Goal: Communication & Community: Answer question/provide support

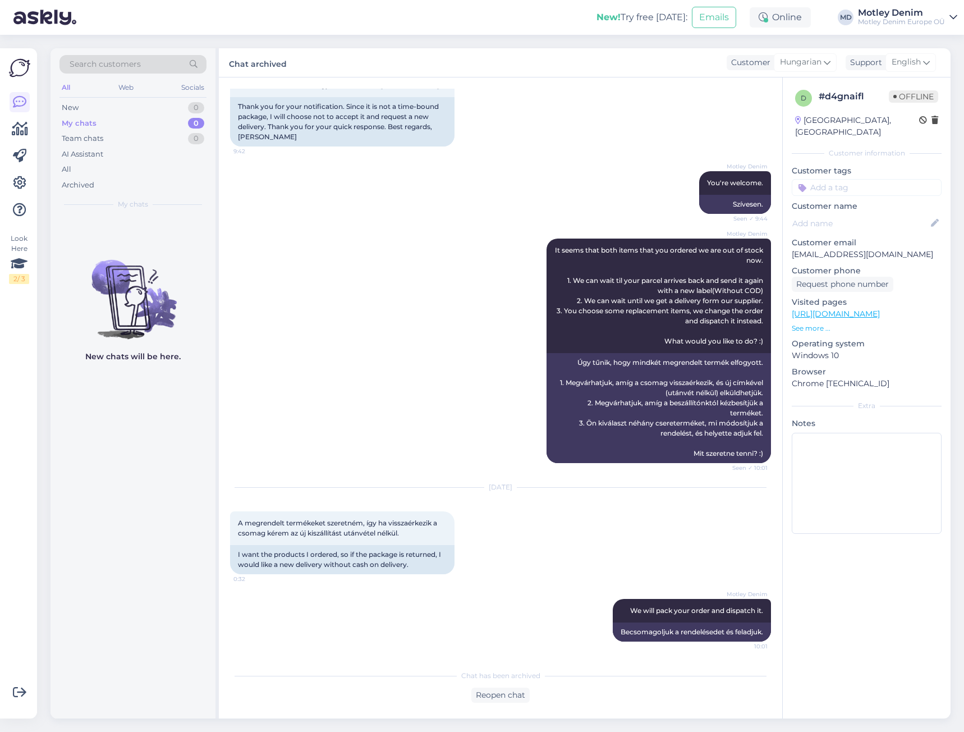
scroll to position [1601, 0]
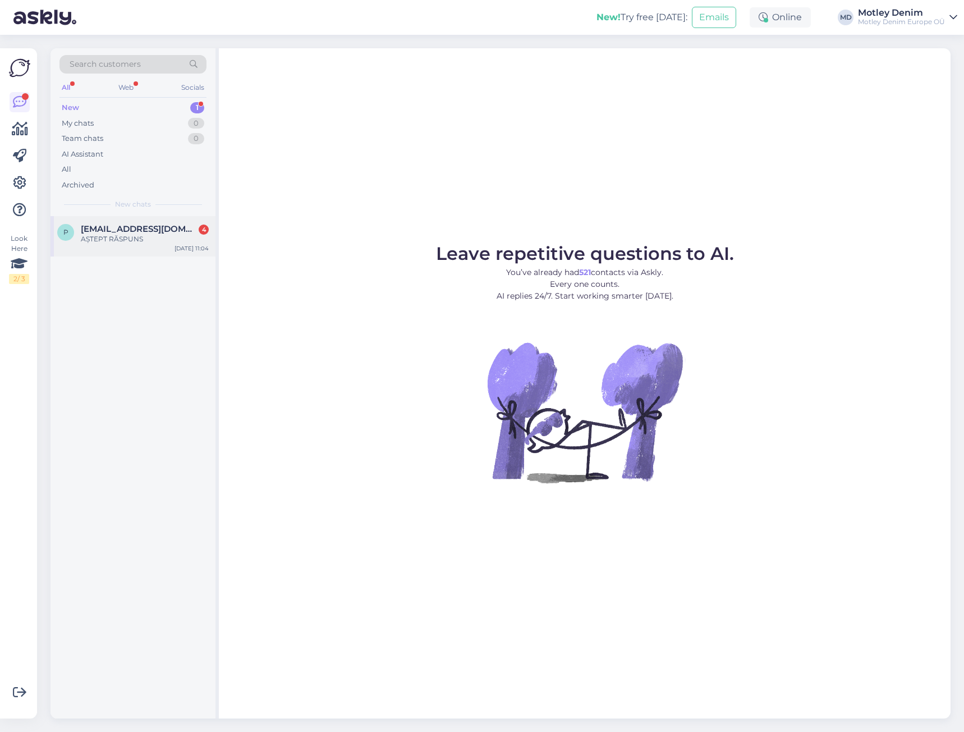
click at [101, 253] on div "p [EMAIL_ADDRESS][DOMAIN_NAME] 4 AȘTEPT RĂSPUNS [DATE] 11:04" at bounding box center [133, 236] width 165 height 40
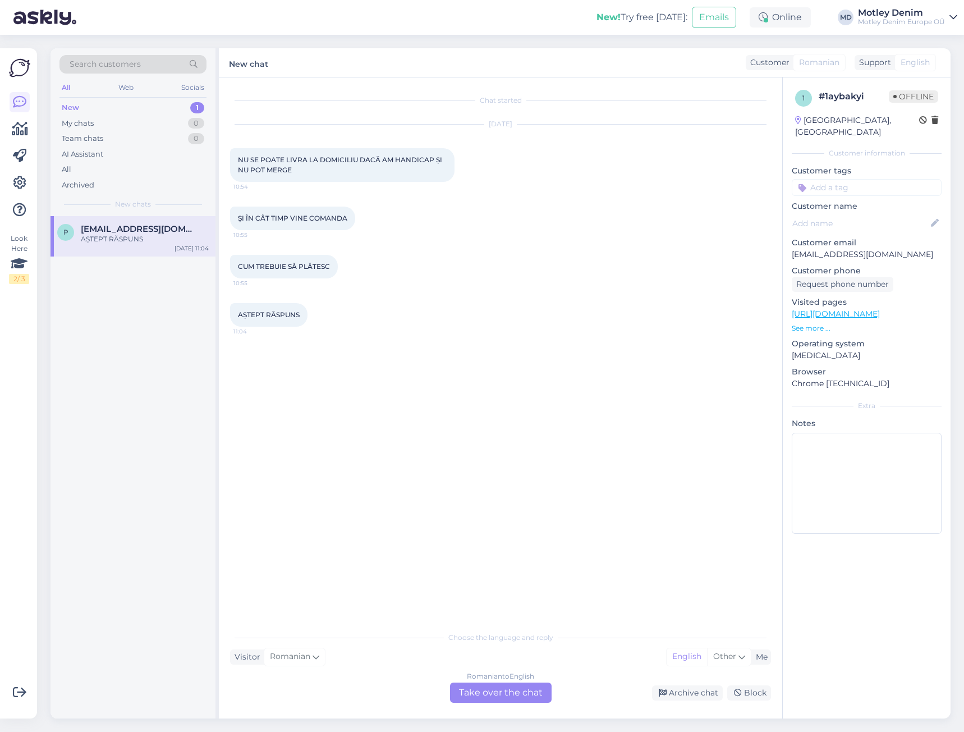
click at [528, 698] on div "Romanian to English Take over the chat" at bounding box center [501, 693] width 102 height 20
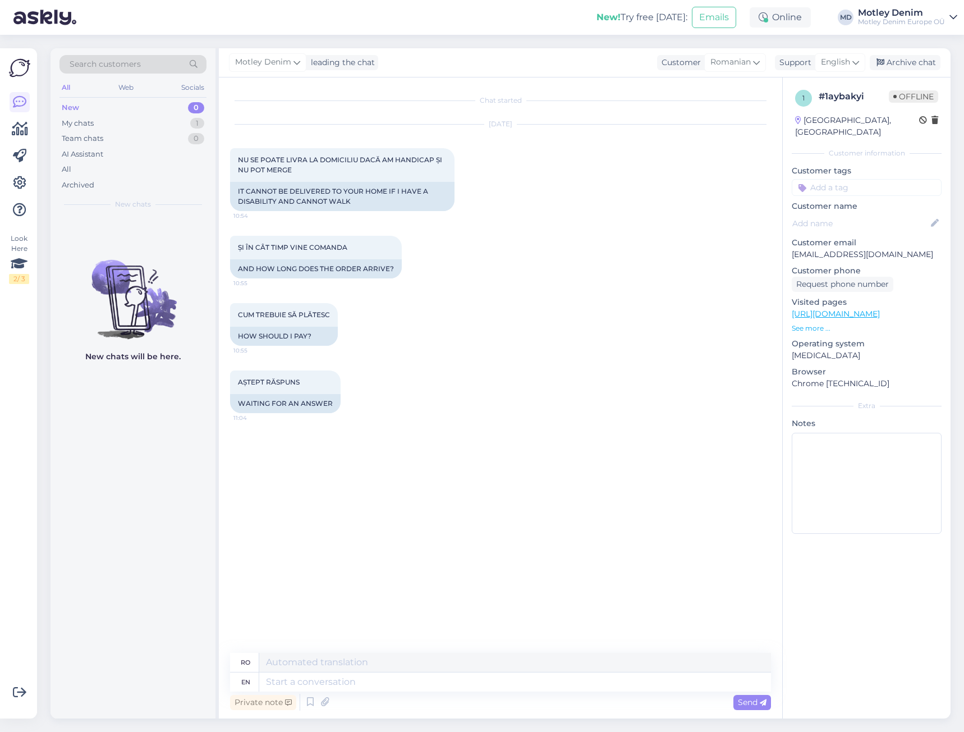
click at [807, 249] on p "[EMAIL_ADDRESS][DOMAIN_NAME]" at bounding box center [867, 255] width 150 height 12
drag, startPoint x: 807, startPoint y: 244, endPoint x: 879, endPoint y: 241, distance: 71.9
click at [879, 249] on p "pauldulche@yahoo.com" at bounding box center [867, 255] width 150 height 12
copy p "pauldulche@yahoo.com"
click at [490, 689] on textarea at bounding box center [515, 682] width 512 height 19
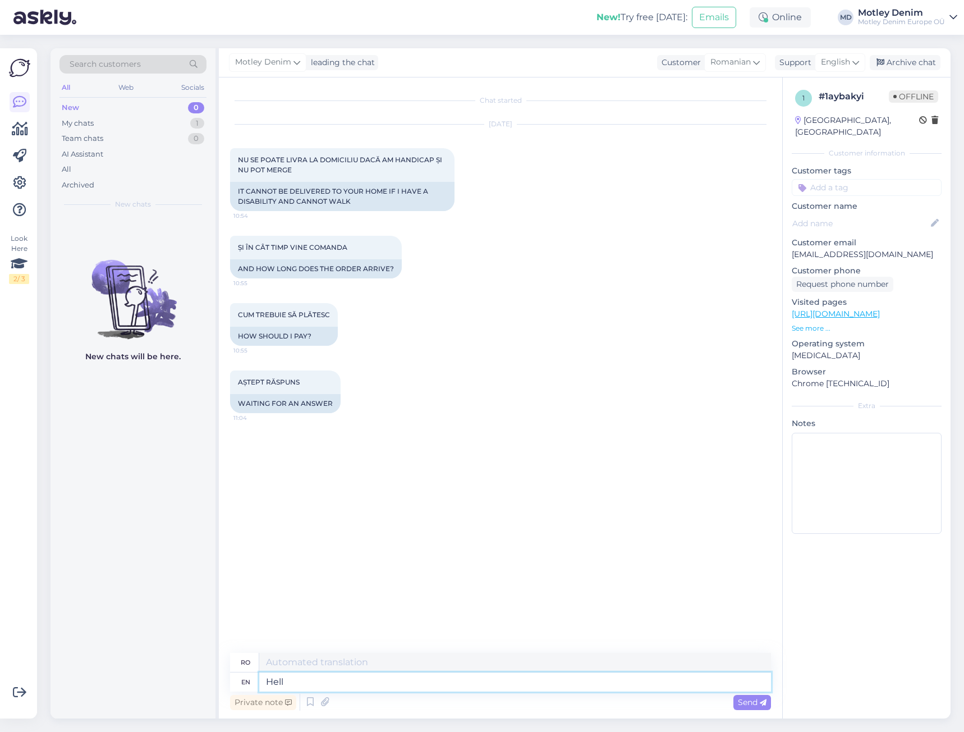
type textarea "Hello"
type textarea "Buna ziua"
click at [239, 162] on span "NU SE POATE LIVRA LA DOMICILIU DACĂ AM HANDICAP ȘI NU POT MERGE" at bounding box center [341, 165] width 206 height 19
drag, startPoint x: 239, startPoint y: 162, endPoint x: 289, endPoint y: 167, distance: 50.3
click at [289, 167] on span "NU SE POATE LIVRA LA DOMICILIU DACĂ AM HANDICAP ȘI NU POT MERGE" at bounding box center [341, 165] width 206 height 19
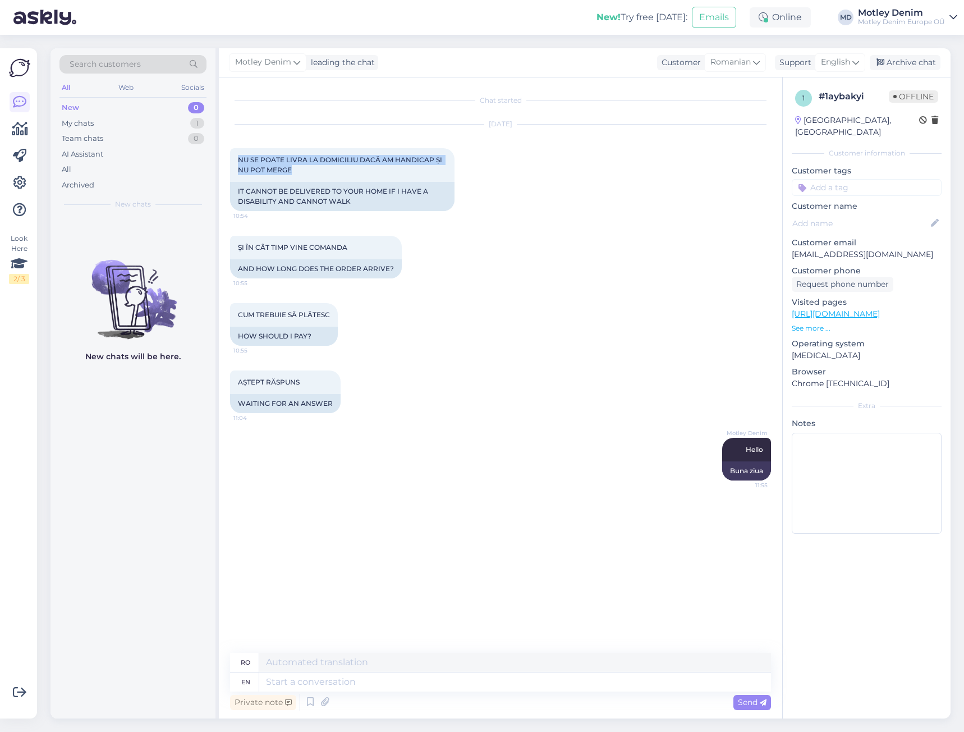
copy span "NU SE POATE LIVRA LA DOMICILIU DACĂ AM HANDICAP ȘI NU POT MERGE"
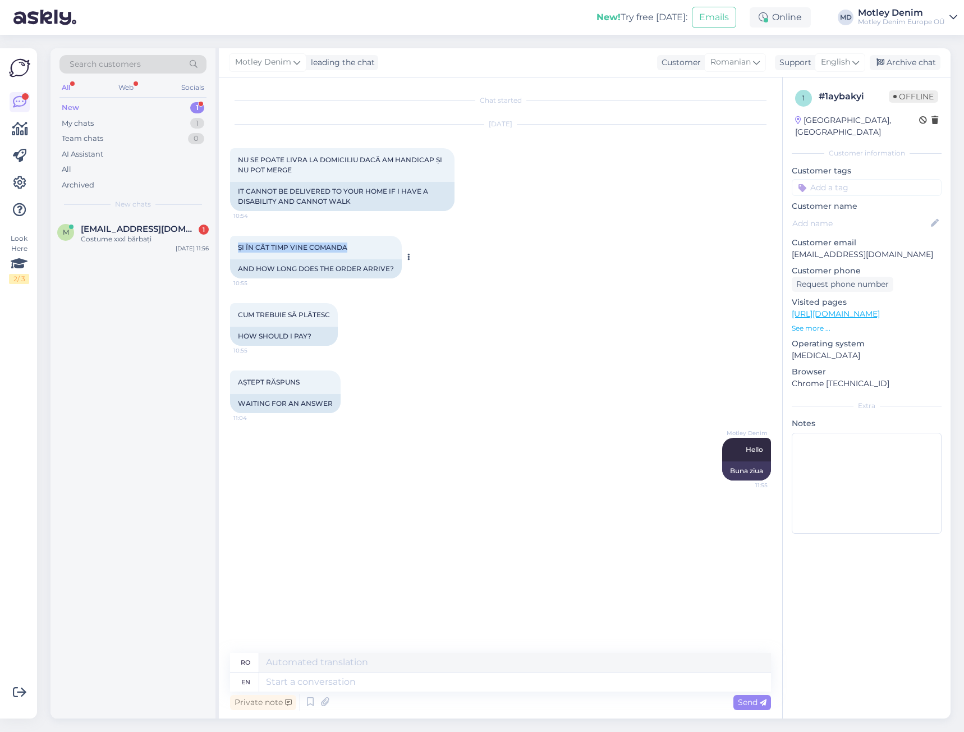
drag, startPoint x: 239, startPoint y: 246, endPoint x: 345, endPoint y: 240, distance: 106.3
click at [344, 240] on div "ȘI ÎN CÂT TIMP VINE COMANDA 10:55" at bounding box center [316, 248] width 172 height 24
copy span "ȘI ÎN CÂT TIMP VINE COMANDA"
drag, startPoint x: 239, startPoint y: 314, endPoint x: 329, endPoint y: 313, distance: 90.4
click at [329, 313] on span "CUM TREBUIE SĂ PLĂTESC" at bounding box center [284, 314] width 92 height 8
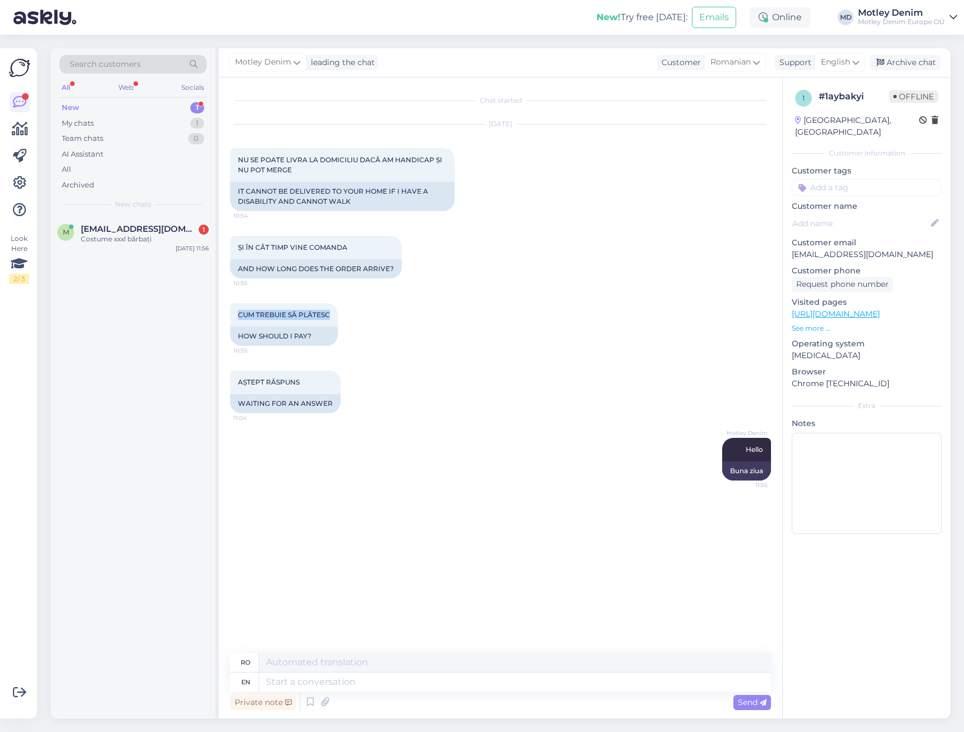
copy span "CUM TREBUIE SĂ PLĂTESC"
click at [239, 381] on div "AȘTEPT RĂSPUNS 11:04" at bounding box center [285, 383] width 111 height 24
drag, startPoint x: 238, startPoint y: 381, endPoint x: 301, endPoint y: 385, distance: 63.5
click at [300, 385] on span "AȘTEPT RĂSPUNS" at bounding box center [269, 382] width 62 height 8
copy span "AȘTEPT RĂSPUNS"
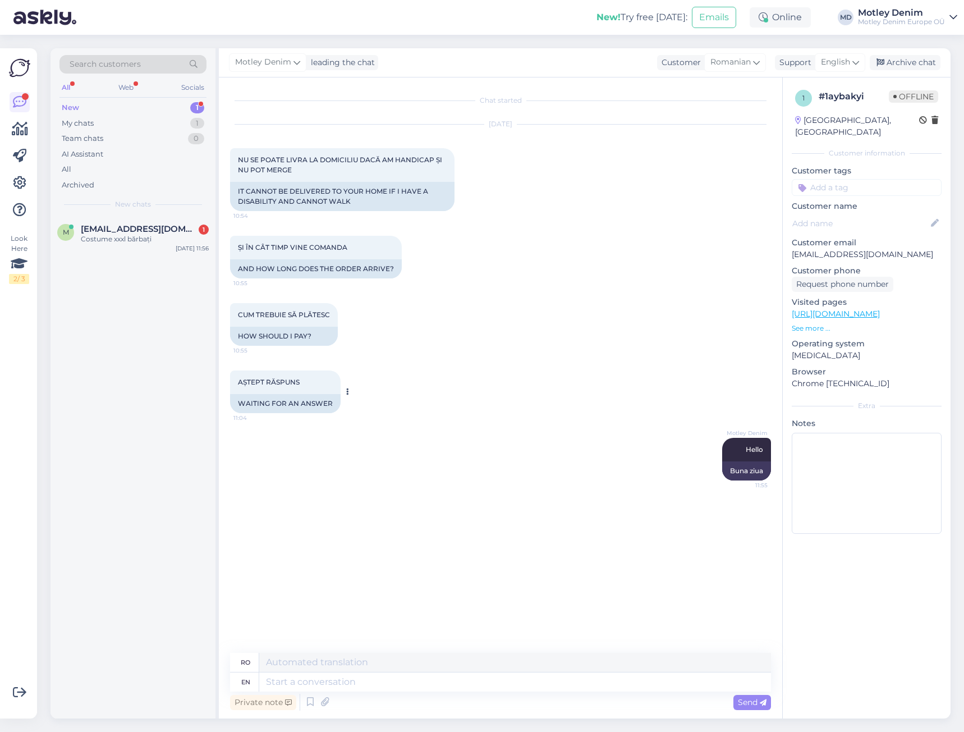
click at [306, 383] on div "AȘTEPT RĂSPUNS 11:04" at bounding box center [285, 383] width 111 height 24
drag, startPoint x: 239, startPoint y: 382, endPoint x: 355, endPoint y: 392, distance: 116.7
click at [299, 375] on div "AȘTEPT RĂSPUNS 11:04" at bounding box center [285, 383] width 111 height 24
copy span "AȘTEPT RĂSPUNS"
click at [404, 678] on textarea at bounding box center [515, 682] width 512 height 19
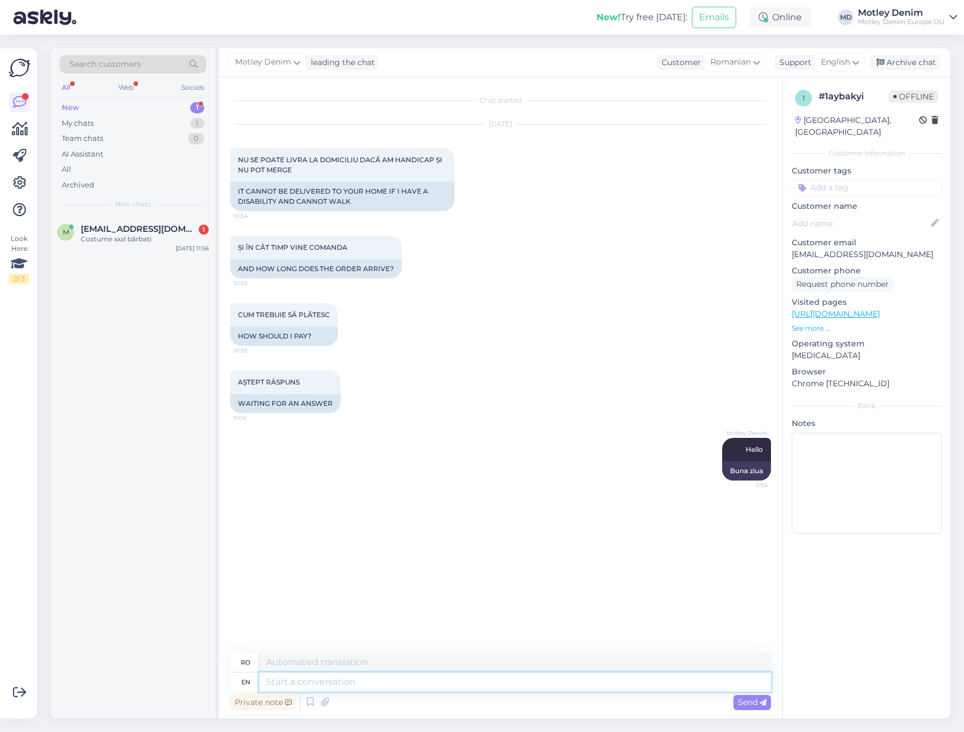
click at [401, 679] on textarea at bounding box center [515, 682] width 512 height 19
type textarea "What"
type textarea "Ce"
type textarea "What is t"
type textarea "Ce este"
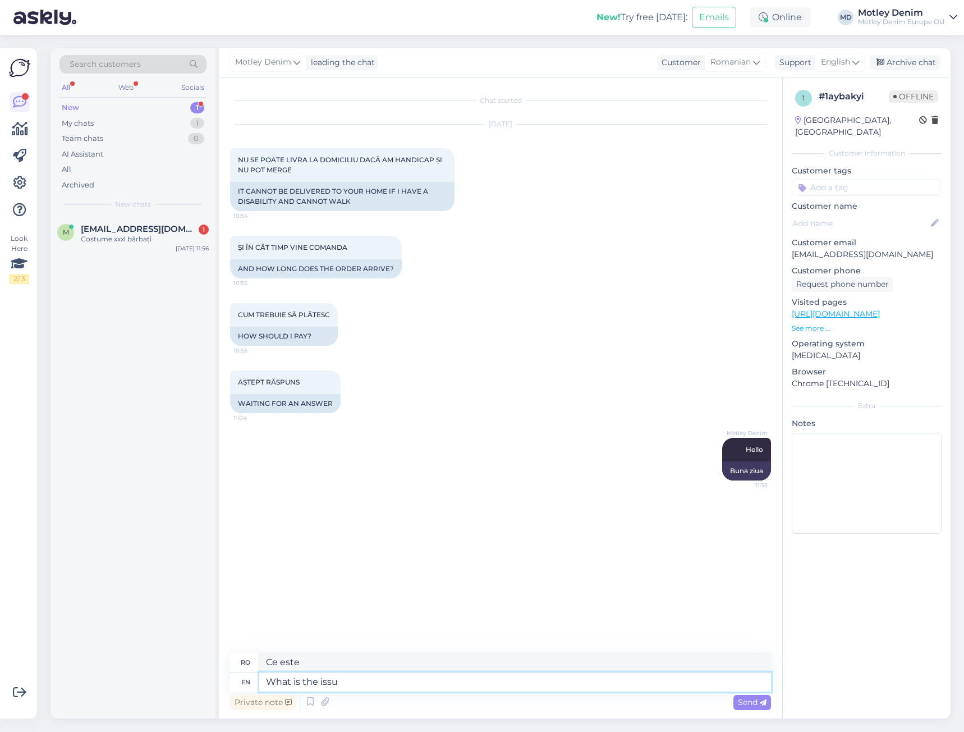
type textarea "What is the issue"
type textarea "Care este problema"
type textarea "Please"
type textarea "Vă rog"
type textarea "Please help us"
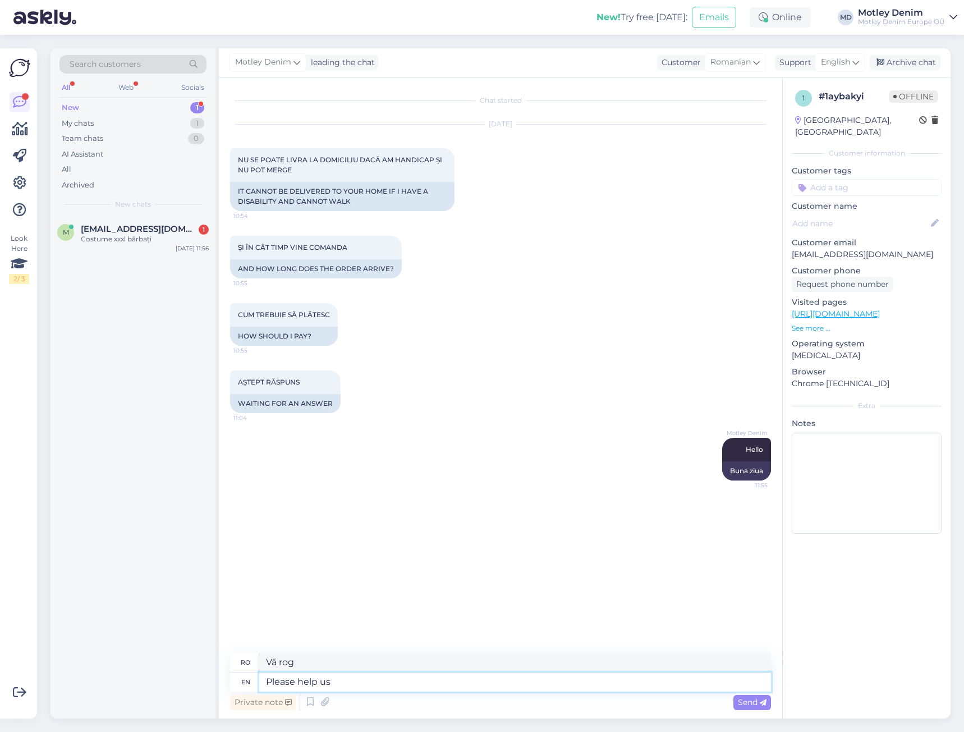
type textarea "Te rog ajută-mă"
type textarea "Please help us u"
type textarea "Vă rugăm să ne ajutați"
type textarea "Please help us understand"
type textarea "Vă rugăm să ne ajutați să înțelegem"
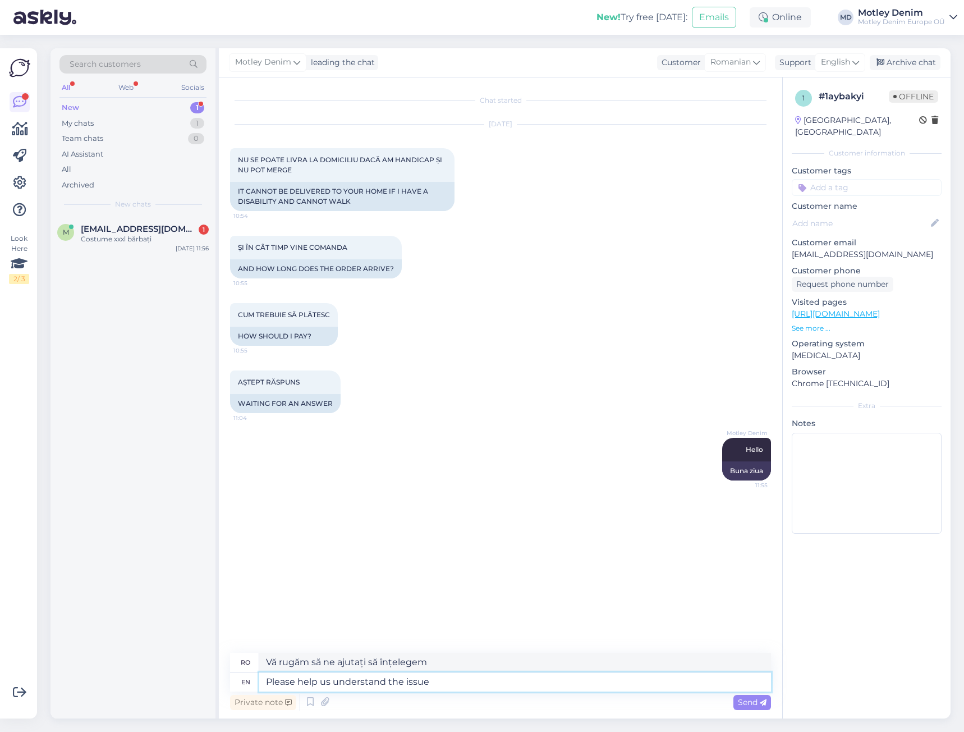
type textarea "Please help us understand the issue"
type textarea "Vă rugăm să ne ajutați să înțelegem problema."
type textarea "Please help us understand the issue you a"
type textarea "Vă rugăm să ne ajutați să înțelegem problema pe care o aveți"
type textarea "Please help us understand the issue you are ha"
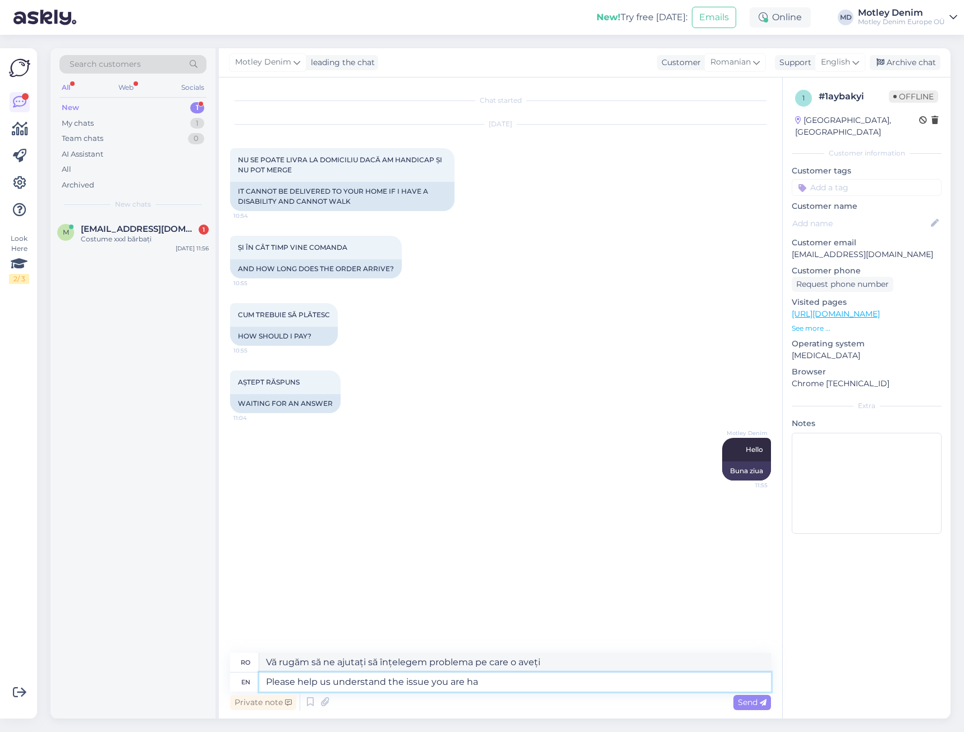
type textarea "Vă rugăm să ne ajutați să înțelegem problema cu care vă confruntați"
type textarea "Please help us understand the issue you are having"
type textarea "Te rugăm să ne ajuți să înțelegem problema pe care o întâmpini."
type textarea "Please help us understand the issue you are having?"
type textarea "Te rog să ne ajuți să înțelegem problema pe care o întâmpini?"
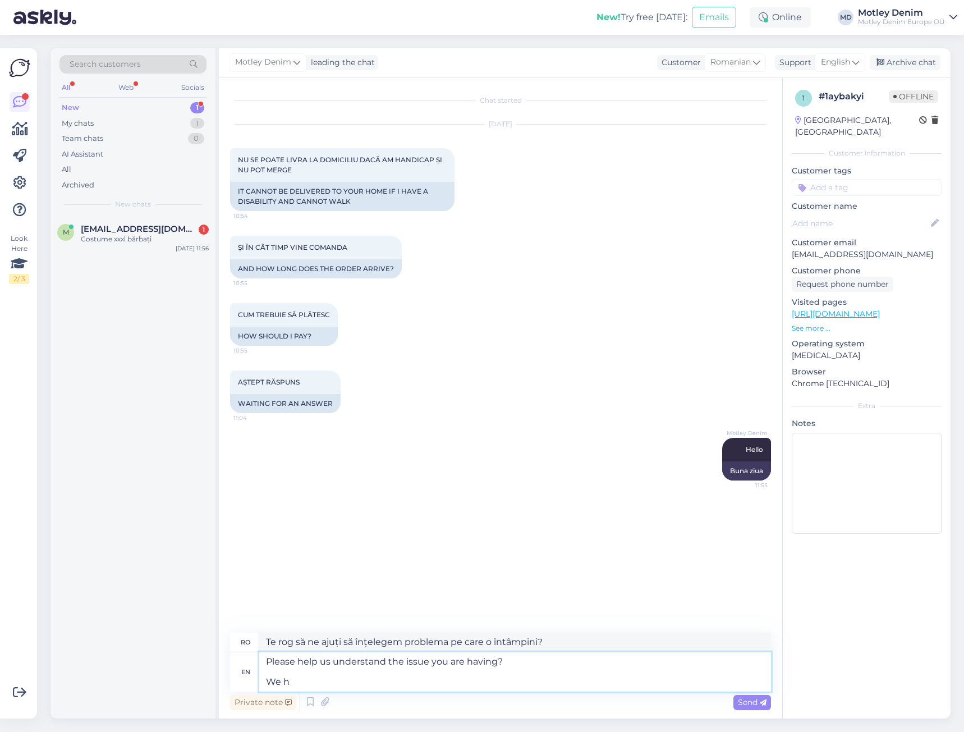
type textarea "Please help us understand the issue you are having? We ha"
type textarea "Vă rugăm să ne ajutați să înțelegem problema pe care o aveți? Noi"
type textarea "Please help us understand the issue you are having? We have"
type textarea "Te rugăm să ne ajuți să înțelegem problema pe care o întâmpini? Am"
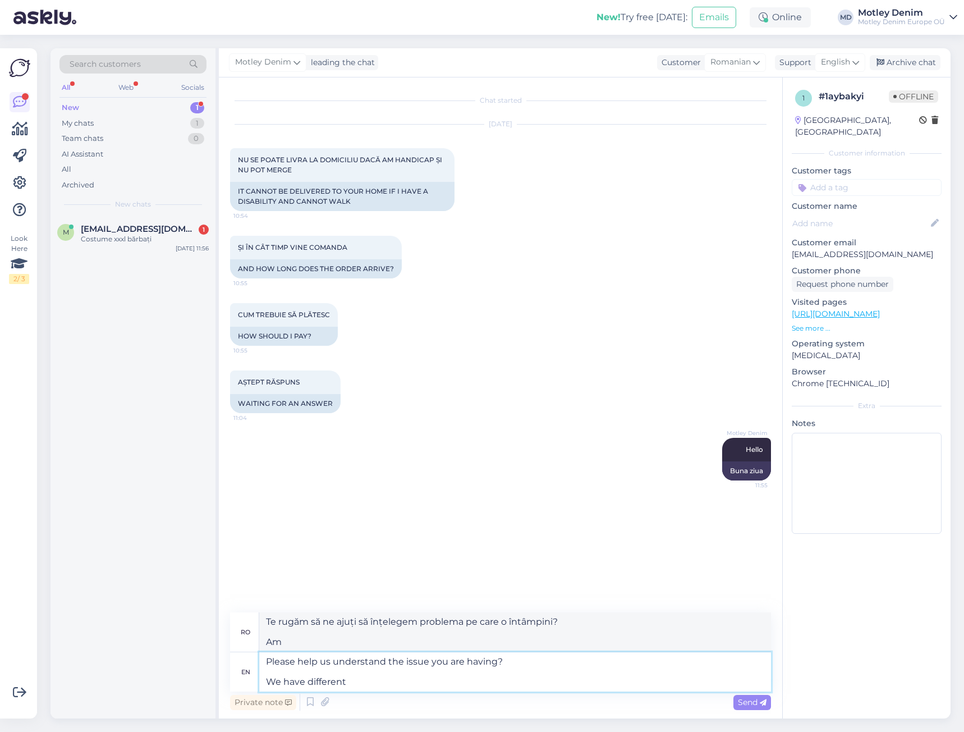
type textarea "Please help us understand the issue you are having? We have different p"
type textarea "Vă rugăm să ne ajutați să înțelegem problema pe care o aveți? Avem diferite"
type textarea "Please help us understand the issue you are having? We have different payment m"
type textarea "Vă rugăm să ne ajutați să înțelegem problema pe care o întâmpinați? Avem metode…"
type textarea "Please help us understand the issue you are having? We have different payment m…"
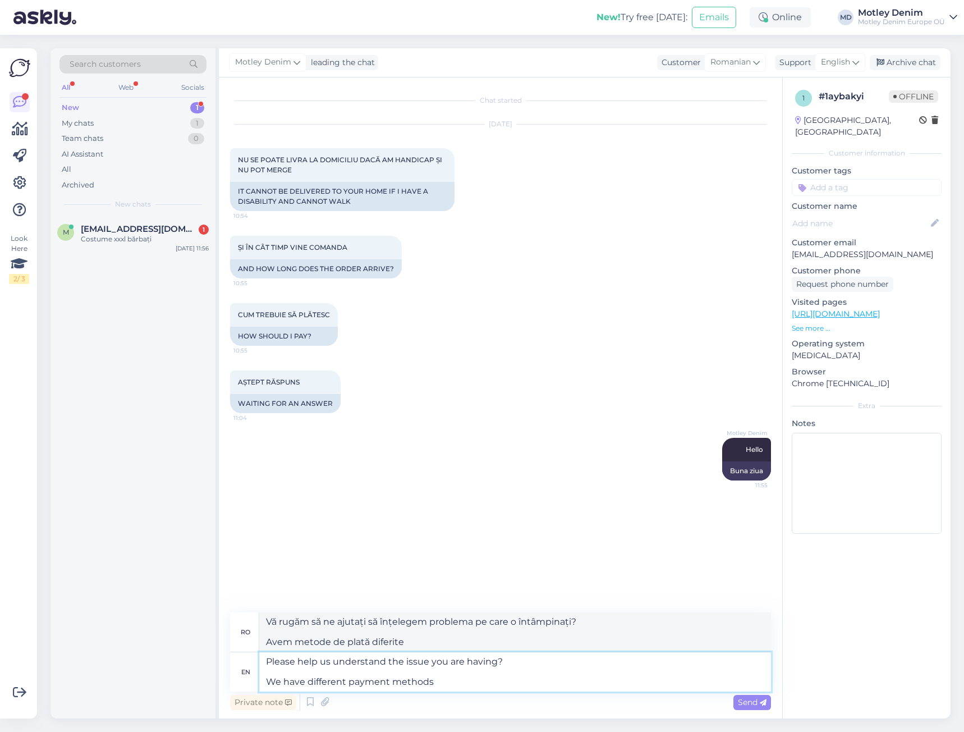
type textarea "Vă rugăm să ne ajutați să înțelegem problema pe care o întâmpinați? Avem diferi…"
type textarea "Please help us understand the issue you are having? We have different payment m…"
type textarea "Vă rugăm să ne ajutați să înțelegem problema pe care o întâmpinați? Avem diferi…"
type textarea "Please help us understand the issue you are having? We have different payment m…"
type textarea "Vă rugăm să ne ajutați să înțelegem problema pe care o întâmpinați? Avem diferi…"
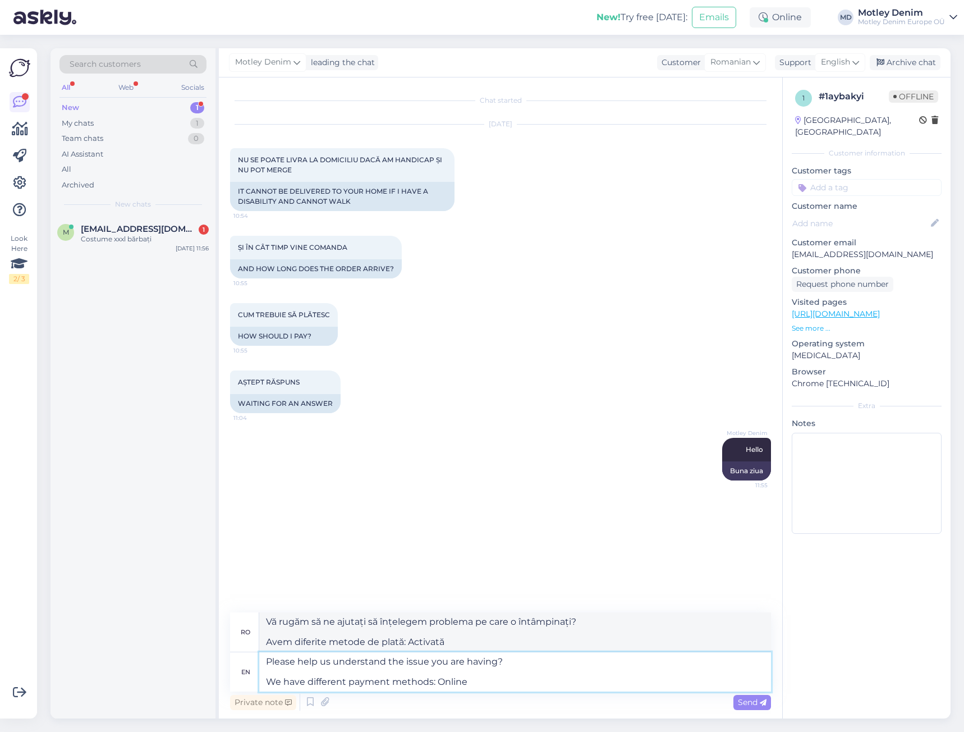
type textarea "Please help us understand the issue you are having? We have different payment m…"
type textarea "Vă rugăm să ne ajutați să înțelegem problema pe care o întâmpinați? Avem diferi…"
type textarea "Please help us understand the issue you are having? We have different payment m…"
type textarea "Vă rugăm să ne ajutați să înțelegem problema pe care o întâmpinați? Avem diferi…"
type textarea "Please help us understand the issue you are having? We have different payment m…"
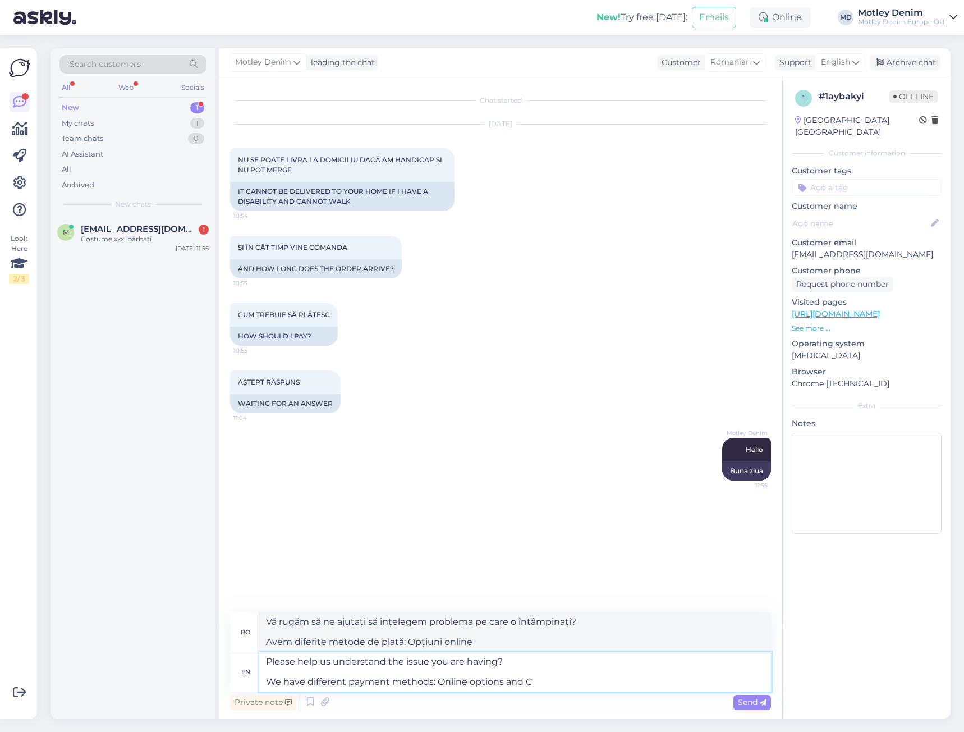
type textarea "Vă rugăm să ne ajutați să înțelegem problema pe care o întâmpinați? Avem diferi…"
type textarea "Please help us understand the issue you are having? We have different payment m…"
type textarea "Vă rugăm să ne ajutați să înțelegem problema pe care o întâmpinați? Avem diferi…"
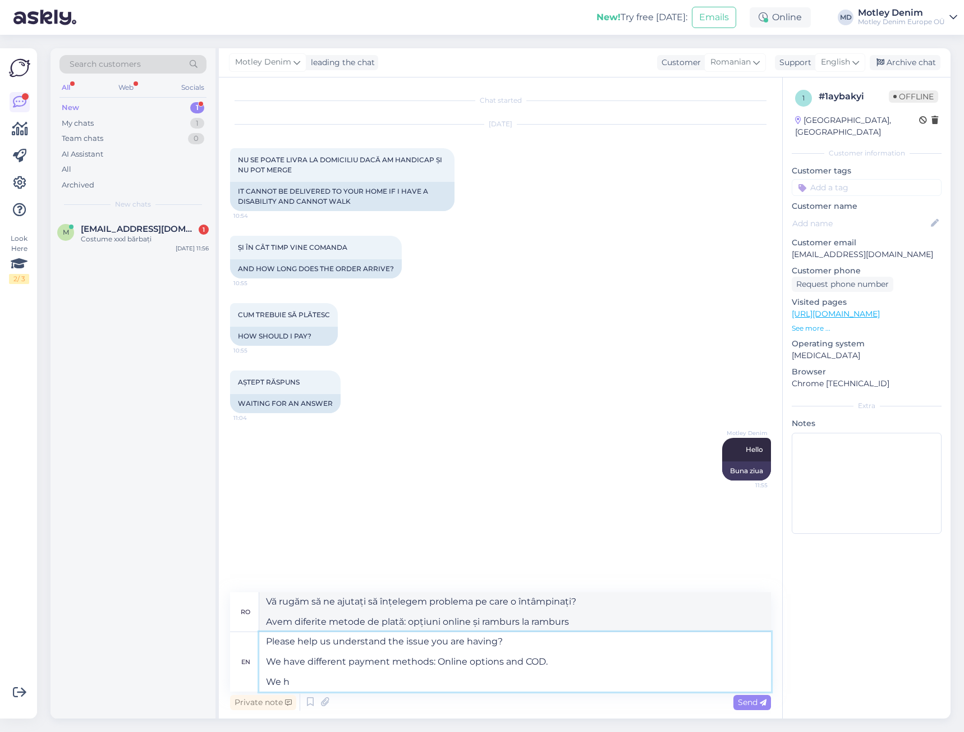
type textarea "Please help us understand the issue you are having? We have different payment m…"
type textarea "Vă rugăm să ne ajutați să înțelegem problema pe care o întâmpinați? Avem diferi…"
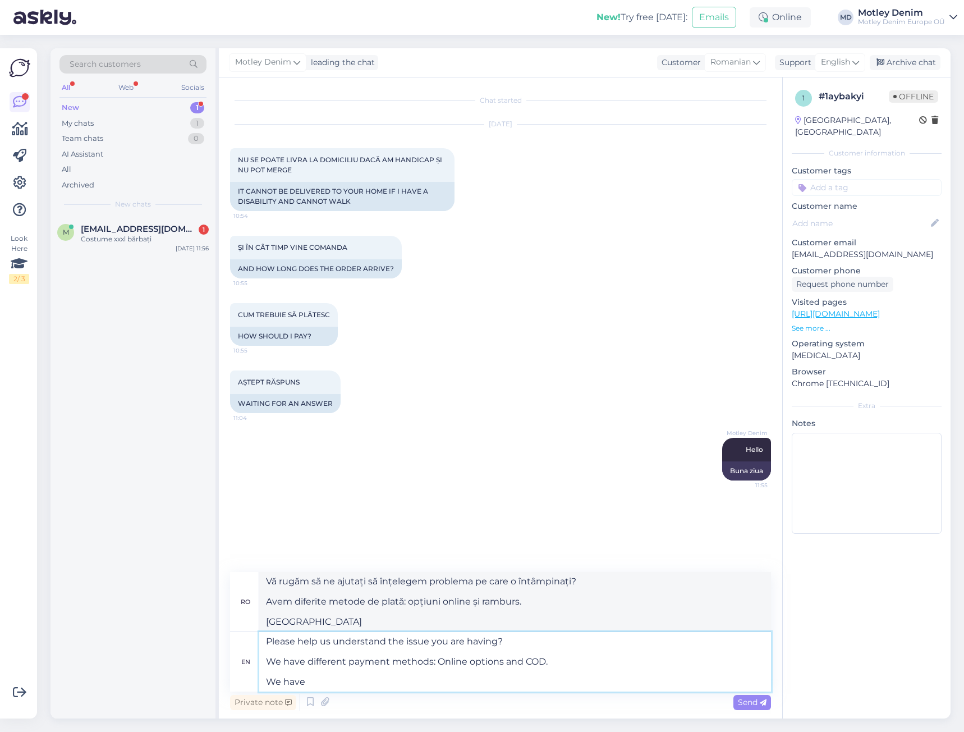
type textarea "Please help us understand the issue you are having? We have different payment m…"
type textarea "Vă rugăm să ne ajutați să înțelegem problema pe care o întâmpinați? Avem diferi…"
type textarea "Please help us understand the issue you are having? We have different payment m…"
type textarea "Vă rugăm să ne ajutați să înțelegem problema pe care o întâmpinați? Avem diferi…"
type textarea "Please help us understand the issue you are having? We have different payment m…"
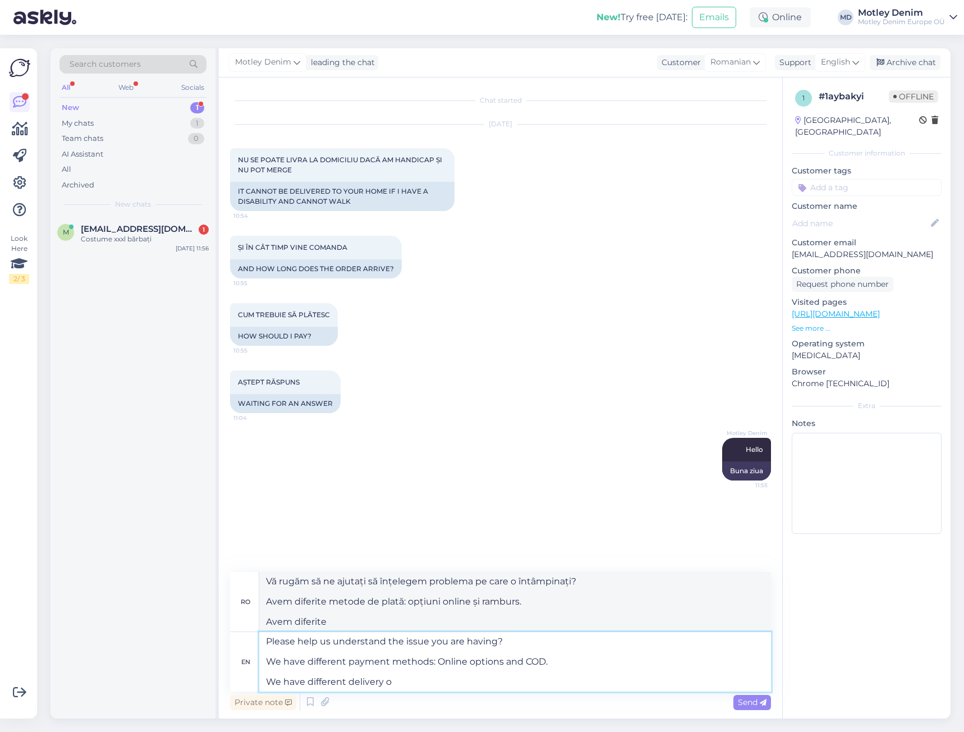
type textarea "Vă rugăm să ne ajutați să înțelegem problema pe care o întâmpinați? Avem diferi…"
type textarea "Please help us understand the issue you are having? We have different payment m…"
type textarea "Vă rugăm să ne ajutați să înțelegem problema pe care o întâmpinați? Avem diferi…"
type textarea "Please help us understand the issue you are having? We have different payment m…"
type textarea "Vă rugăm să ne ajutați să înțelegem problema pe care o întâmpinați? Avem diferi…"
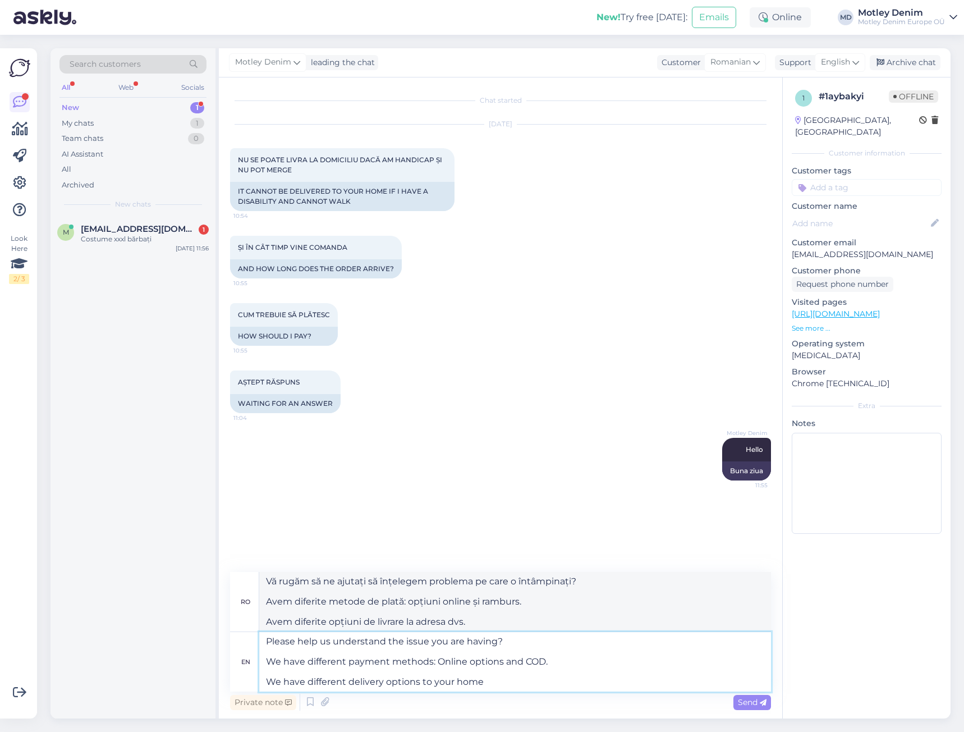
type textarea "Please help us understand the issue you are having? We have different payment m…"
type textarea "Vă rugăm să ne ajutați să înțelegem problema pe care o întâmpinați? Avem diferi…"
type textarea "Please help us understand the issue you are having? We have different payment m…"
type textarea "Vă rugăm să ne ajutați să înțelegem problema pe care o întâmpinați? Avem diferi…"
type textarea "Please help us understand the issue you are having? We have different payment m…"
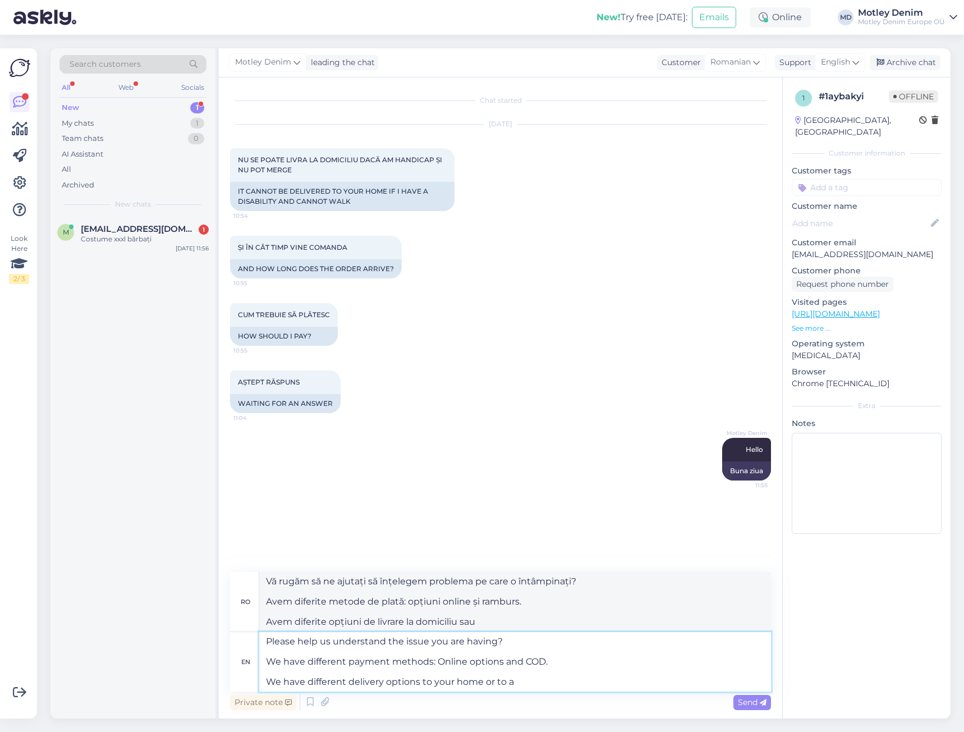
type textarea "Vă rugăm să ne ajutați să înțelegem problema pe care o întâmpinați? Avem diferi…"
type textarea "Please help us understand the issue you are having? We have different payment m…"
type textarea "Vă rugăm să ne ajutați să înțelegem problema pe care o întâmpinați? Avem diferi…"
type textarea "Please help us understand the issue you are having? We have different payment m…"
type textarea "Vă rugăm să ne ajutați să înțelegem problema pe care o întâmpinați? Avem diferi…"
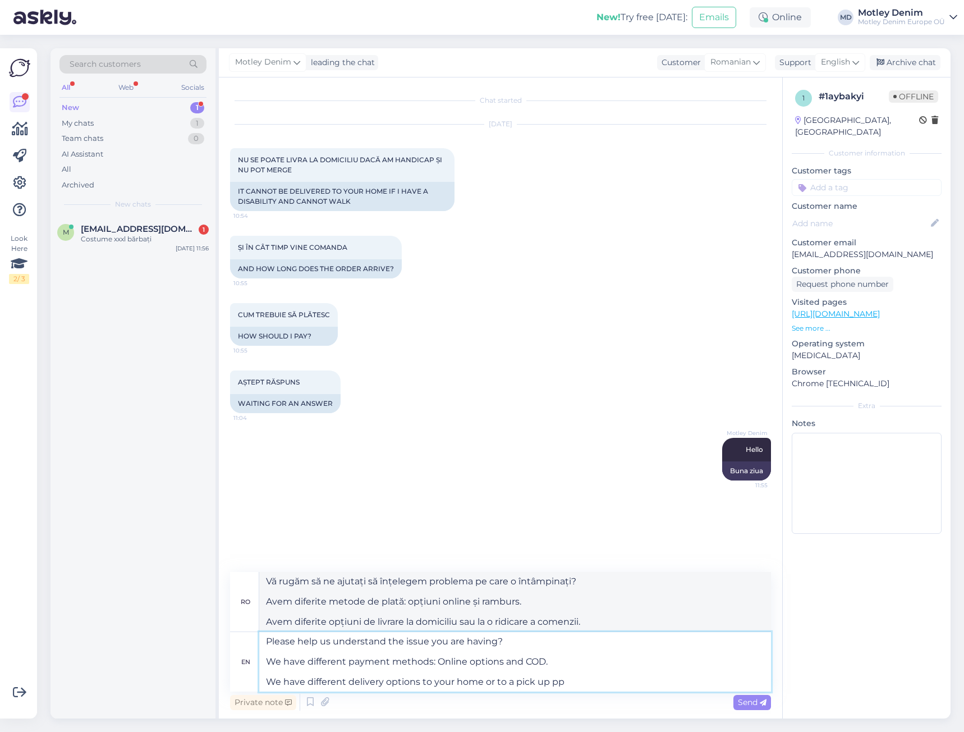
type textarea "Please help us understand the issue you are having? We have different payment m…"
type textarea "Vă rugăm să ne ajutați să înțelegem problema pe care o întâmpinați? Avem diferi…"
type textarea "Please help us understand the issue you are having? We have different payment m…"
type textarea "Te rugăm să ne ajuți să înțelegem problema pe care o întâmpini? Avem diferite m…"
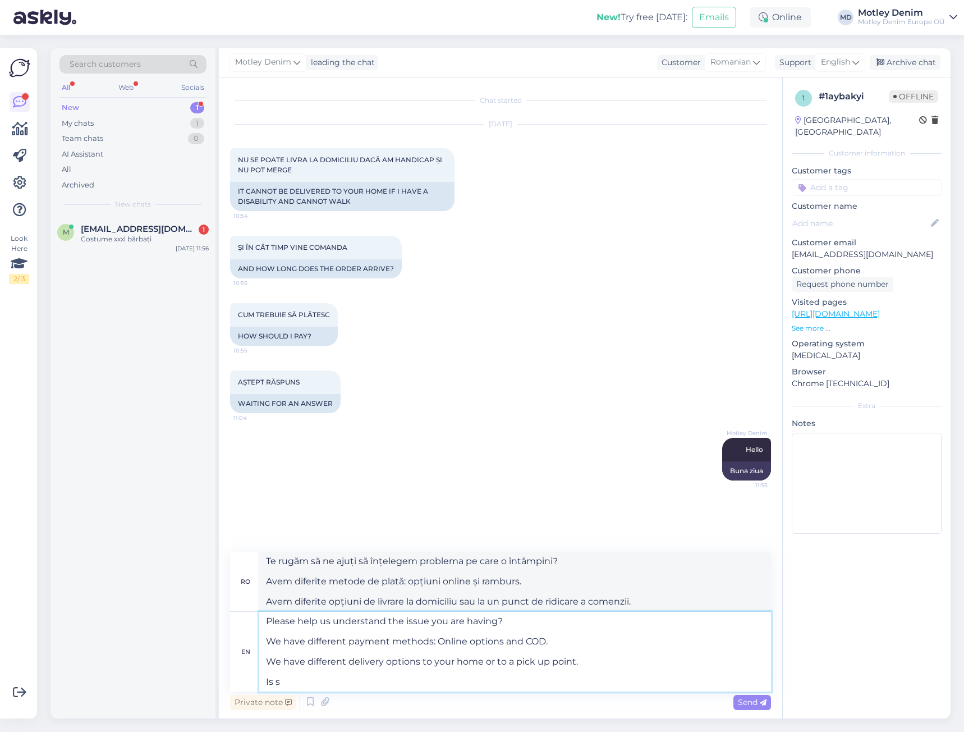
type textarea "Please help us understand the issue you are having? We have different payment m…"
type textarea "Vă rugăm să ne ajutați să înțelegem problema pe care o întâmpinați? Avem diferi…"
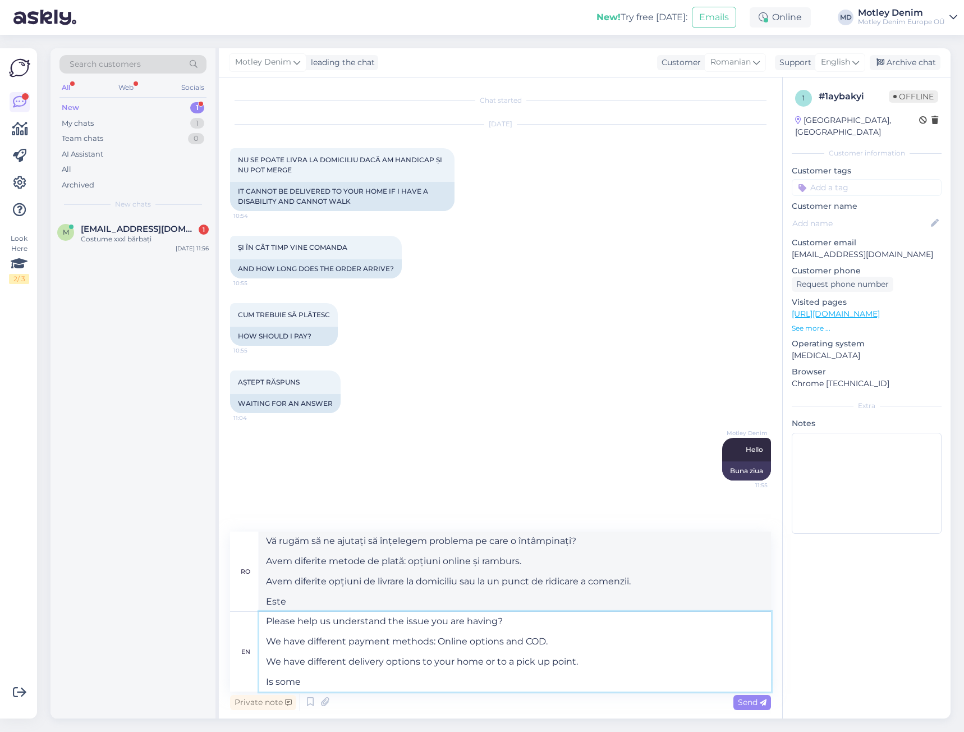
type textarea "Please help us understand the issue you are having? We have different payment m…"
type textarea "Vă rugăm să ne ajutați să înțelegem problema pe care o întâmpinați? Avem diferi…"
type textarea "Please help us understand the issue you are having? We have different payment m…"
type textarea "Te rugăm să ne ajuți să înțelegem problema pe care o întâmpini? Avem diferite m…"
type textarea "Please help us understand the issue you are having? We have different payment m…"
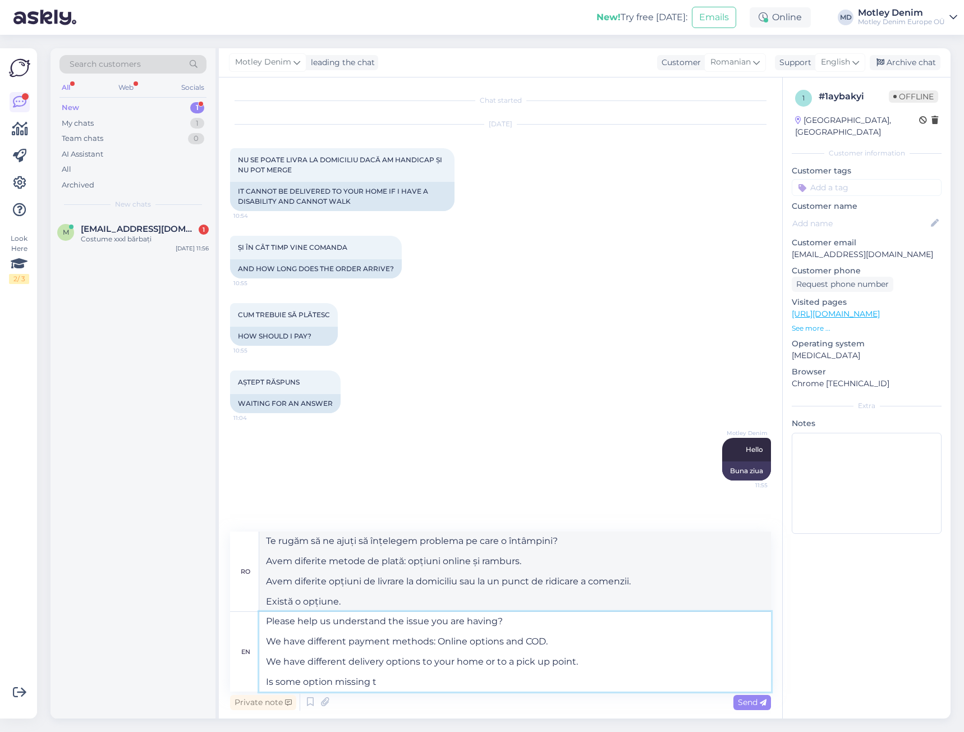
type textarea "Te rugăm să ne ajuți să înțelegem problema pe care o întâmpini? Avem diferite m…"
type textarea "Please help us understand the issue you are having? We have different payment m…"
type textarea "Vă rugăm să ne ajutați să înțelegem problema pe care o întâmpinați? Avem diferi…"
type textarea "Please help us understand the issue you are having? We have different payment m…"
type textarea "Vă rugăm să ne ajutați să înțelegem problema pe care o întâmpinați? Avem diferi…"
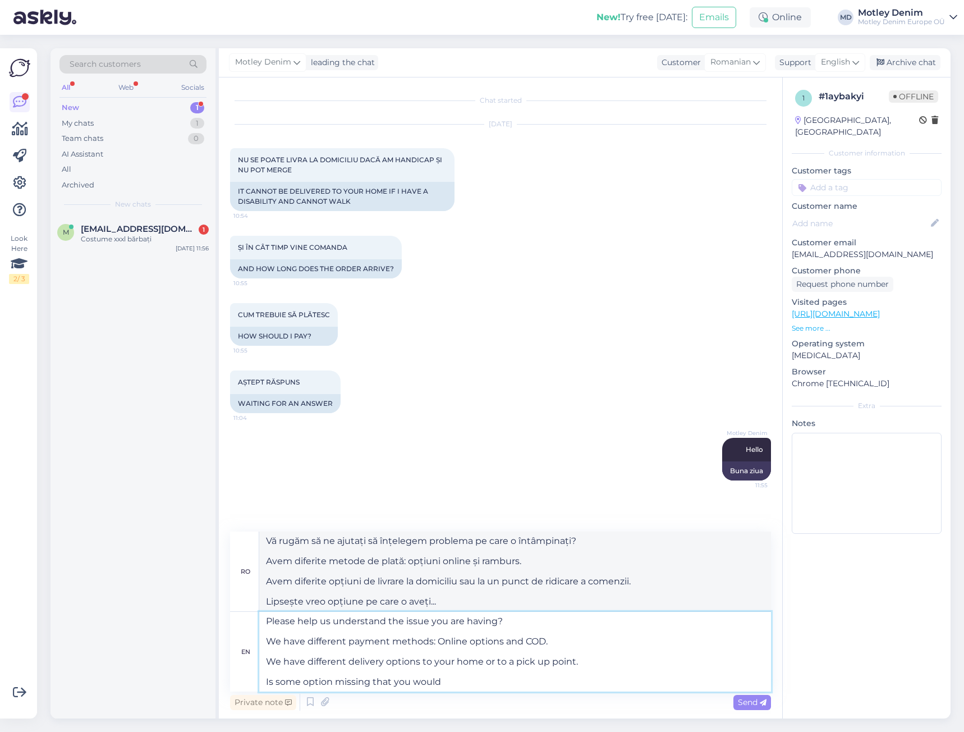
type textarea "Please help us understand the issue you are having? We have different payment m…"
type textarea "Vă rugăm să ne ajutați să înțelegem problema pe care o întâmpinați? Avem diferi…"
type textarea "Please help us understand the issue you are having? We have different payment m…"
type textarea "Te rugăm să ne ajuți să înțelegem problema pe care o întâmpini? Avem diferite m…"
type textarea "Please help us understand the issue you are having? We have different payment m…"
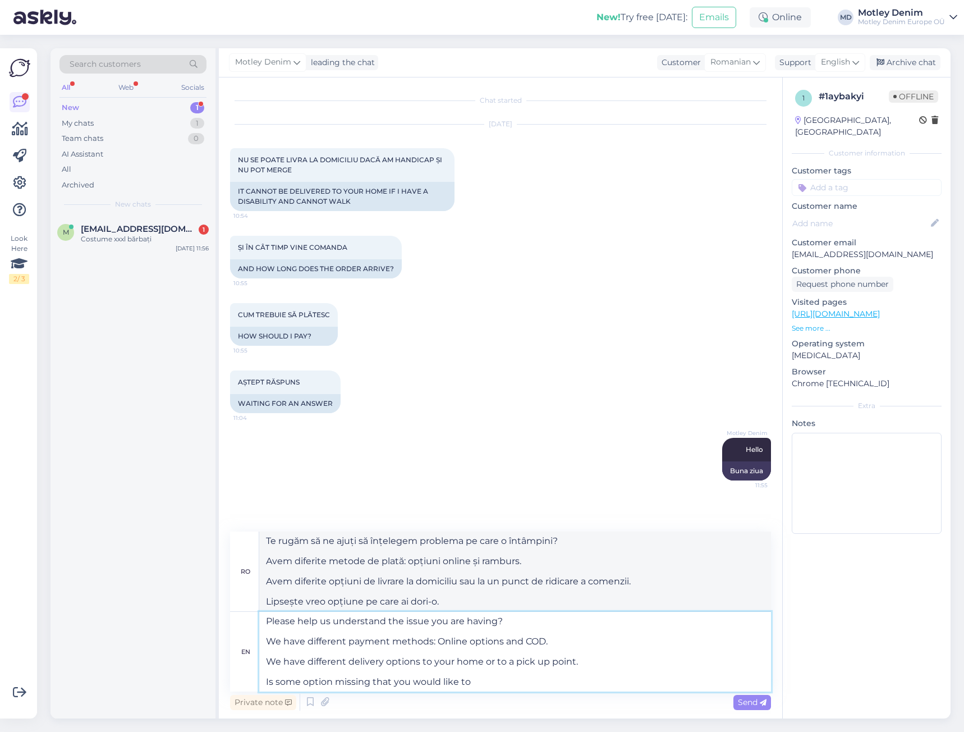
type textarea "Vă rugăm să ne ajutați să înțelegem problema pe care o întâmpinați? Avem diferi…"
type textarea "Please help us understand the issue you are having? We have different payment m…"
type textarea "Vă rugăm să ne ajutați să înțelegem problema pe care o întâmpinați? Avem diferi…"
type textarea "Please help us understand the issue you are having? We have different payment m…"
type textarea "Te rugăm să ne ajuți să înțelegem problema pe care o întâmpini? Avem diferite m…"
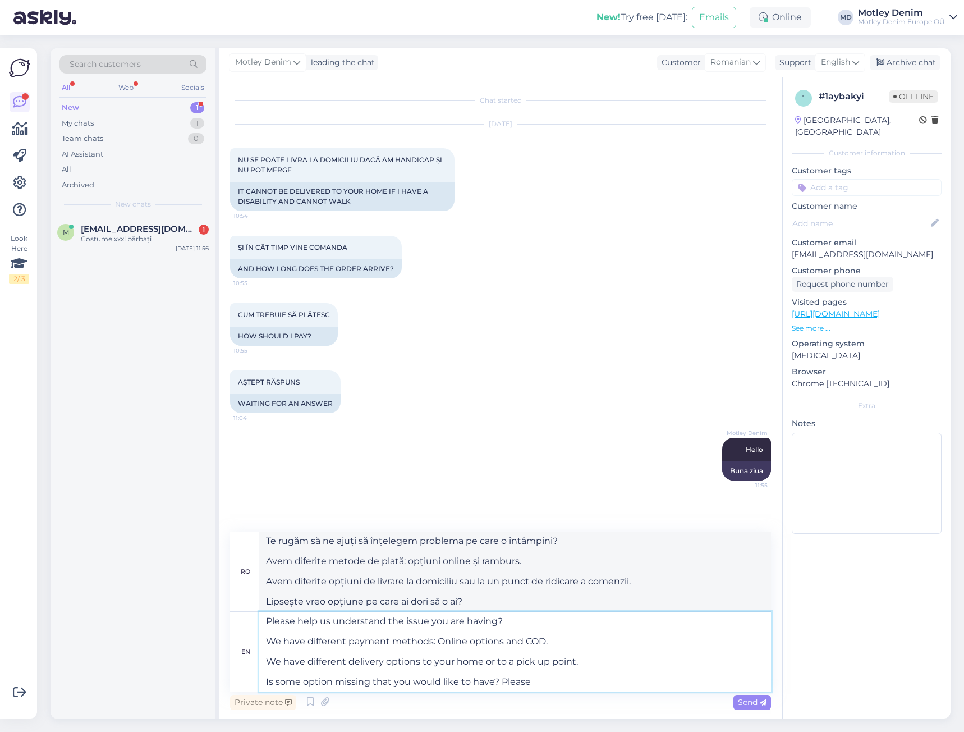
type textarea "Please help us understand the issue you are having? We have different payment m…"
type textarea "Vă rugăm să ne ajutați să înțelegem problema pe care o întâmpinați? Avem diferi…"
type textarea "Please help us understand the issue you are having? We have different payment m…"
type textarea "Vă rugăm să ne ajutați să înțelegem problema pe care o întâmpinați? Avem diferi…"
type textarea "Please help us understand the issue you are having? We have different payment m…"
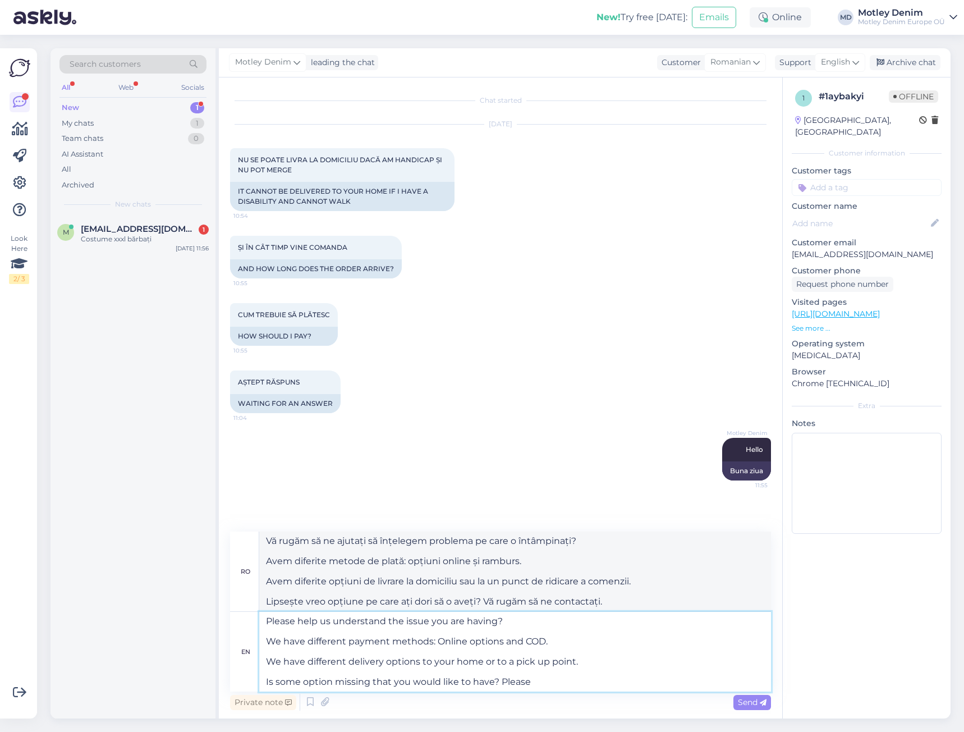
type textarea "Vă rugăm să ne ajutați să înțelegem problema pe care o întâmpinați? Avem diferi…"
type textarea "Please help us understand the issue you are having? We have different payment m…"
type textarea "Vă rugăm să ne ajutați să înțelegem problema pe care o întâmpinați? Avem diferi…"
type textarea "Please help us understand the issue you are having? We have different payment m…"
type textarea "Vă rugăm să ne ajutați să înțelegem problema pe care o întâmpinați? Avem diferi…"
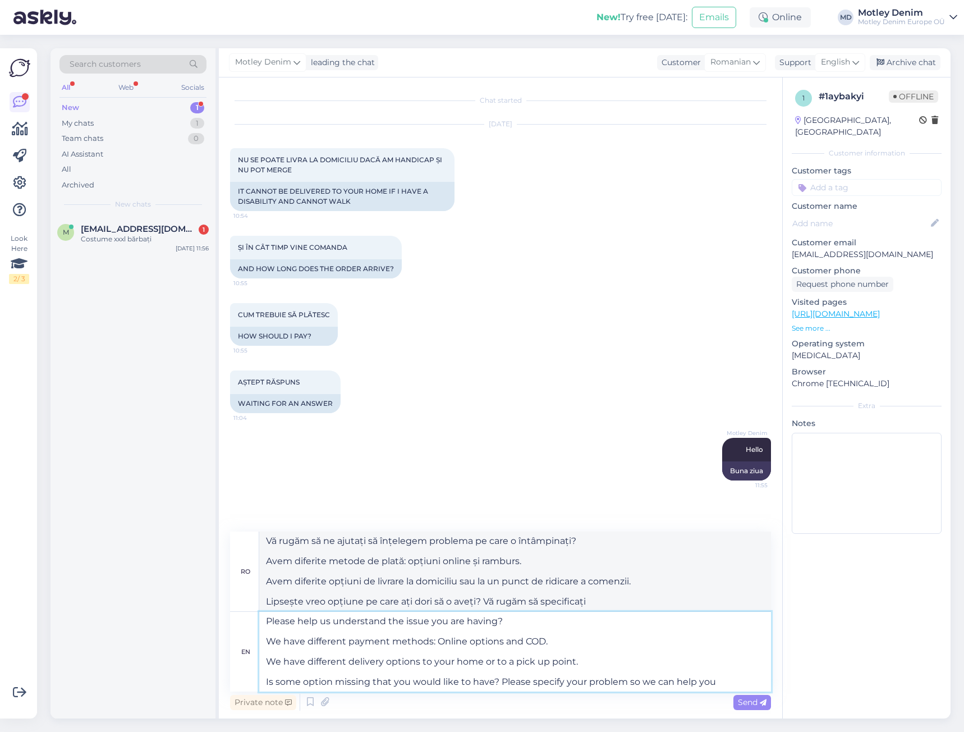
type textarea "Please help us understand the issue you are having? We have different payment m…"
type textarea "Vă rugăm să ne ajutați să înțelegem problema pe care o întâmpinați? Avem diferi…"
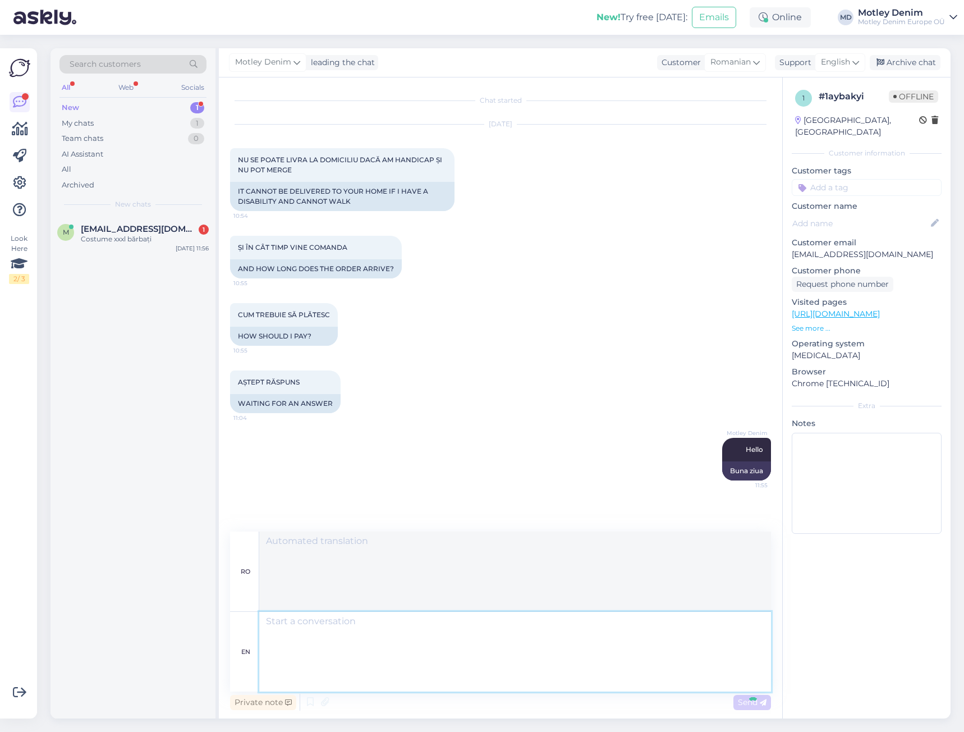
scroll to position [99, 0]
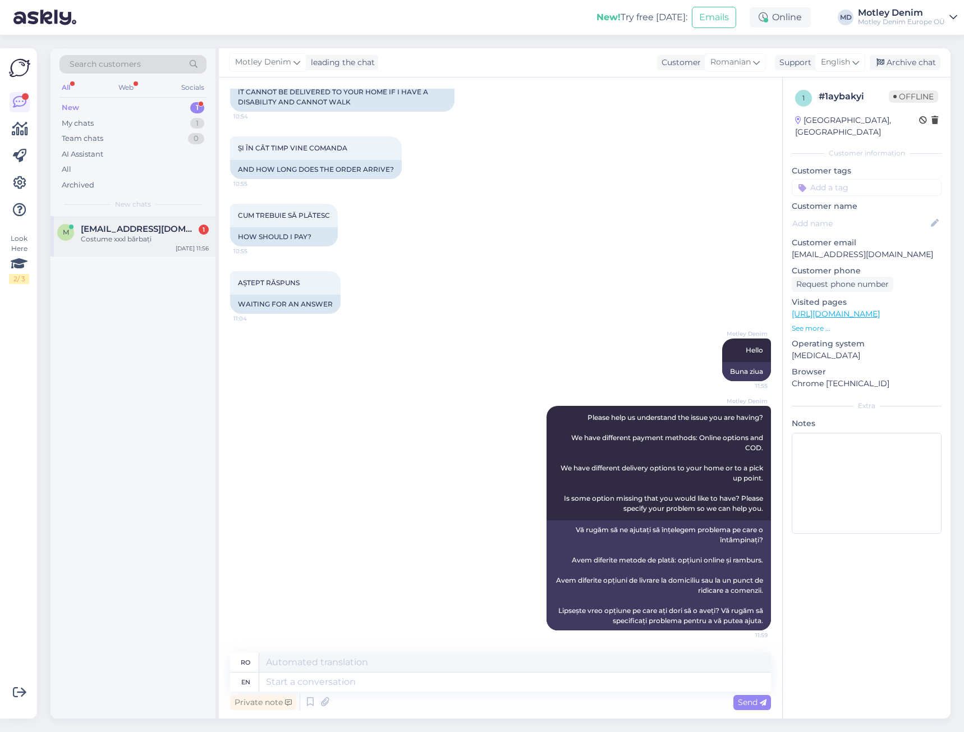
click at [153, 225] on span "mariuspatru35@gmail.com" at bounding box center [139, 229] width 117 height 10
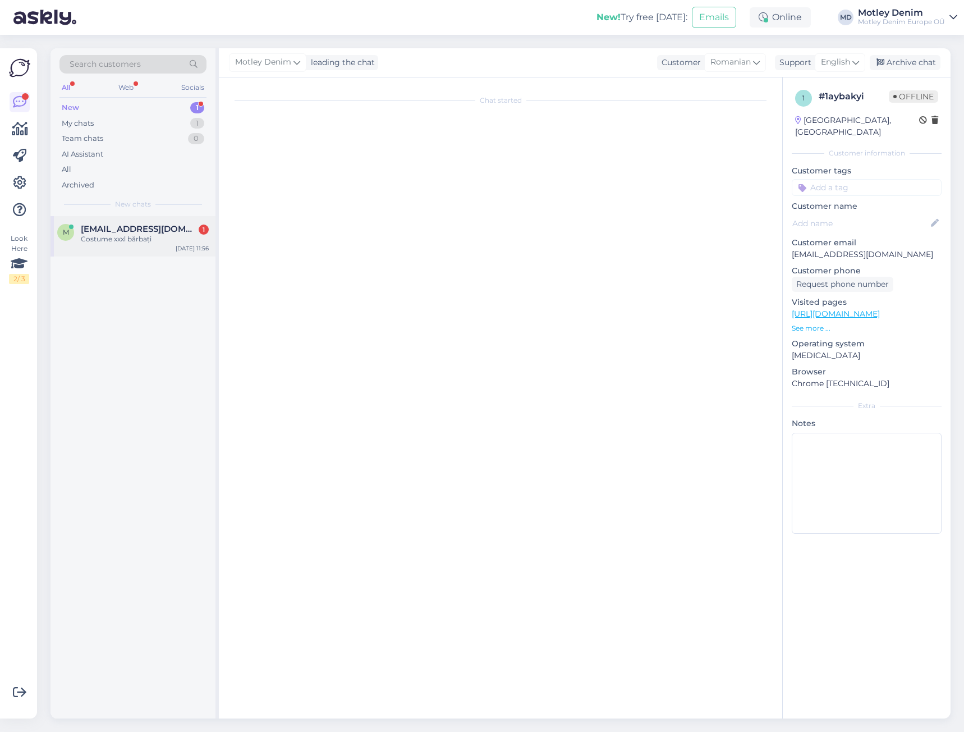
scroll to position [0, 0]
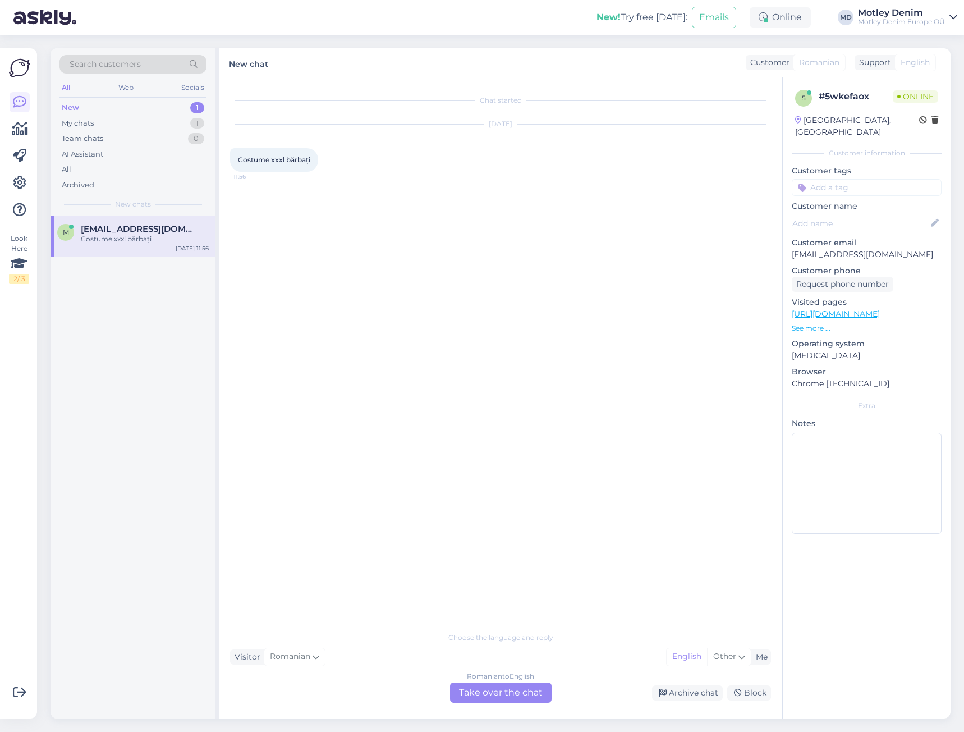
click at [481, 691] on div "Romanian to English Take over the chat" at bounding box center [501, 693] width 102 height 20
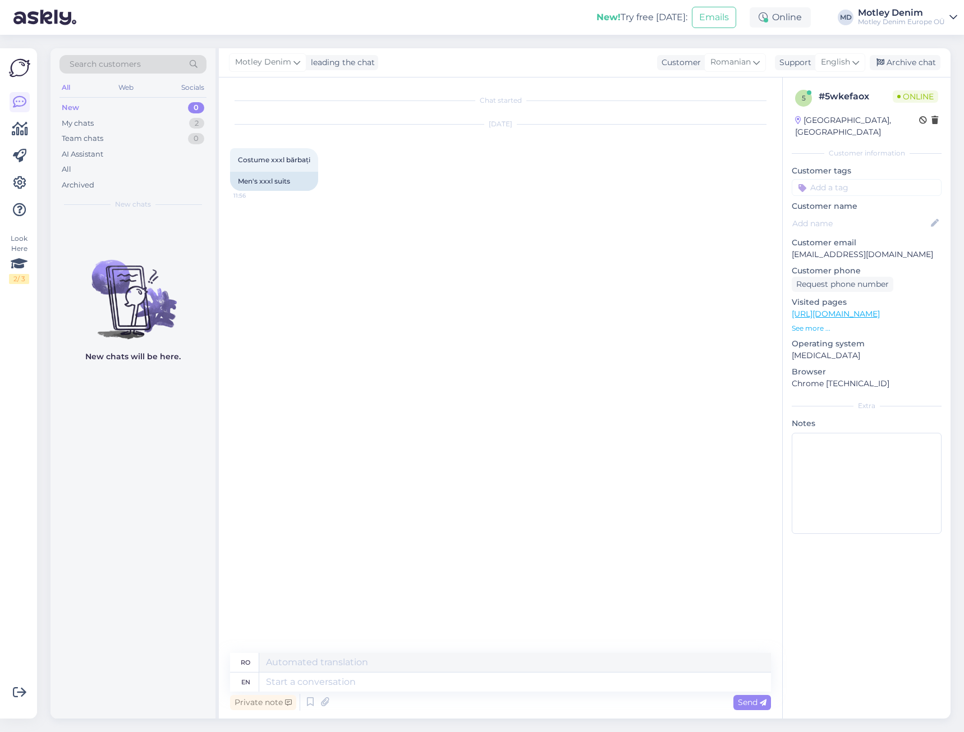
click at [551, 672] on div "ro" at bounding box center [500, 663] width 541 height 20
click at [558, 683] on textarea at bounding box center [515, 682] width 512 height 19
type textarea "Hello"
type textarea "Buna ziua"
type textarea "I u"
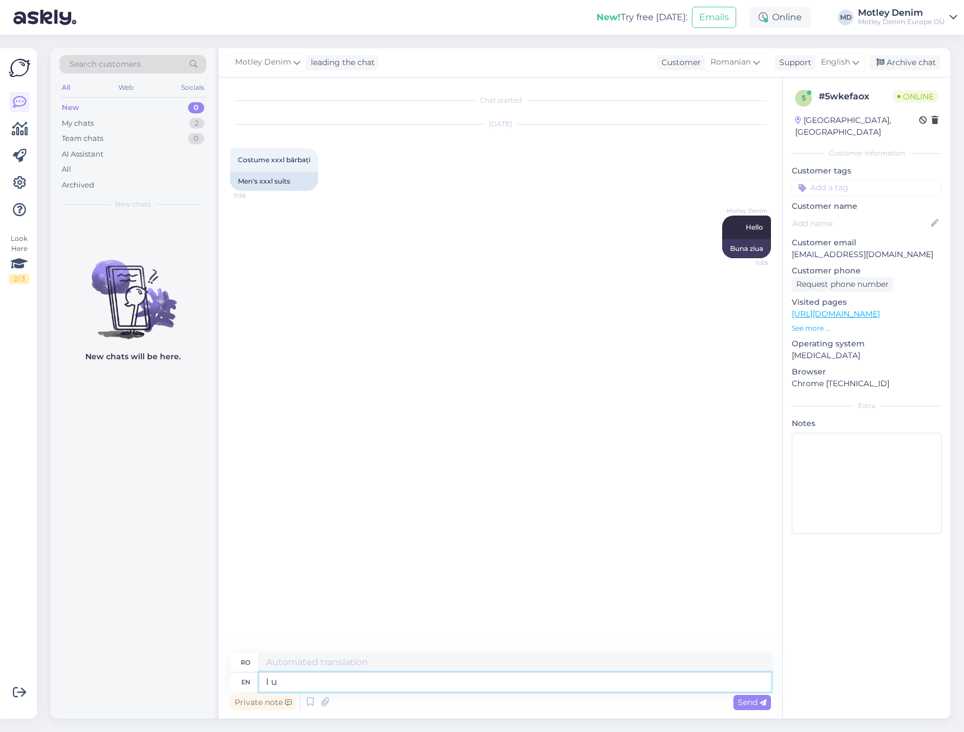
type textarea "Eu"
type textarea "I understa"
type textarea "Înțeleg"
type textarea "I understand"
type textarea "Am înțeles"
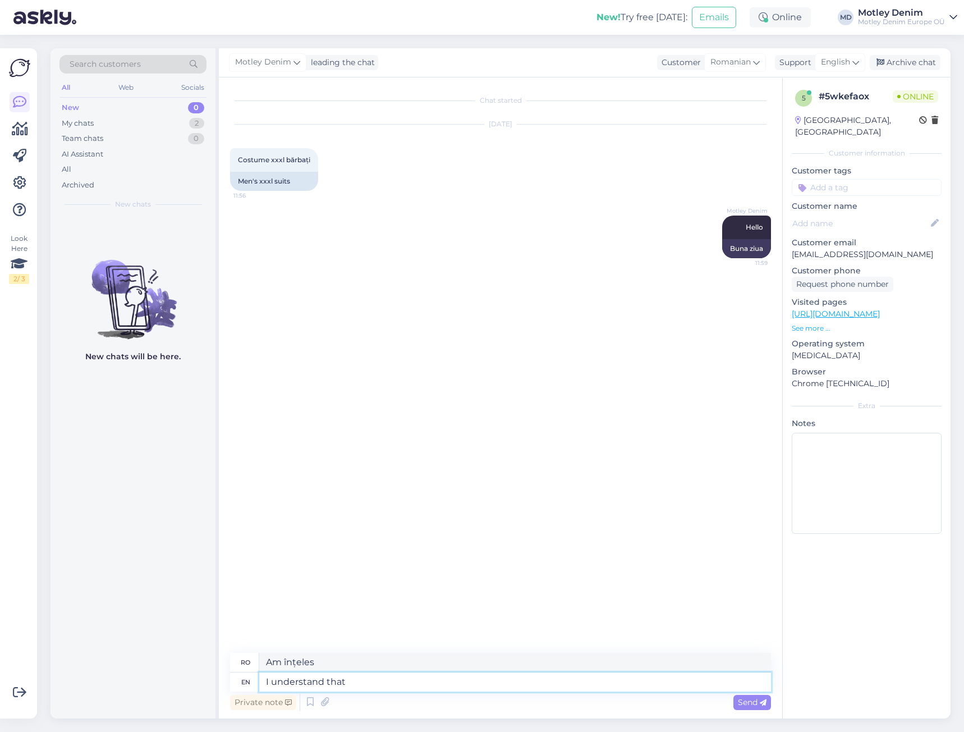
type textarea "I understand that"
type textarea "Înțeleg că"
type textarea "I understand that you a"
type textarea "Înțeleg că tu"
type textarea "I understand that you are l"
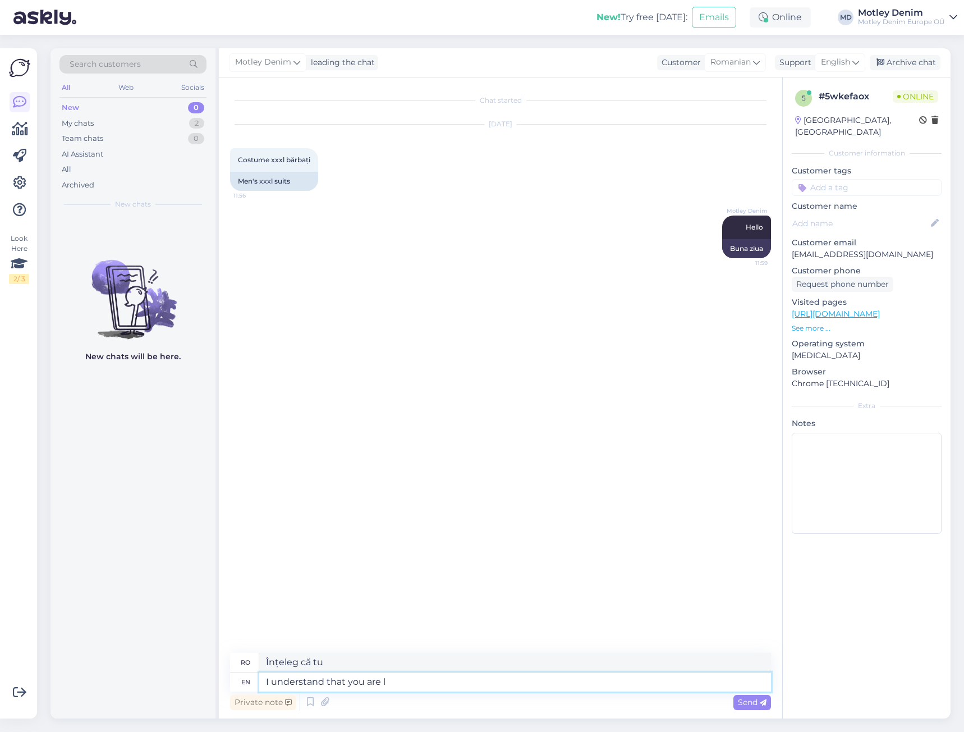
type textarea "Înțeleg că ești"
type textarea "I understand that you are looking"
type textarea "Înțeleg că te uiți"
type textarea "I understand that you are looking for"
type textarea "Înțeleg că sunteți în căutarea"
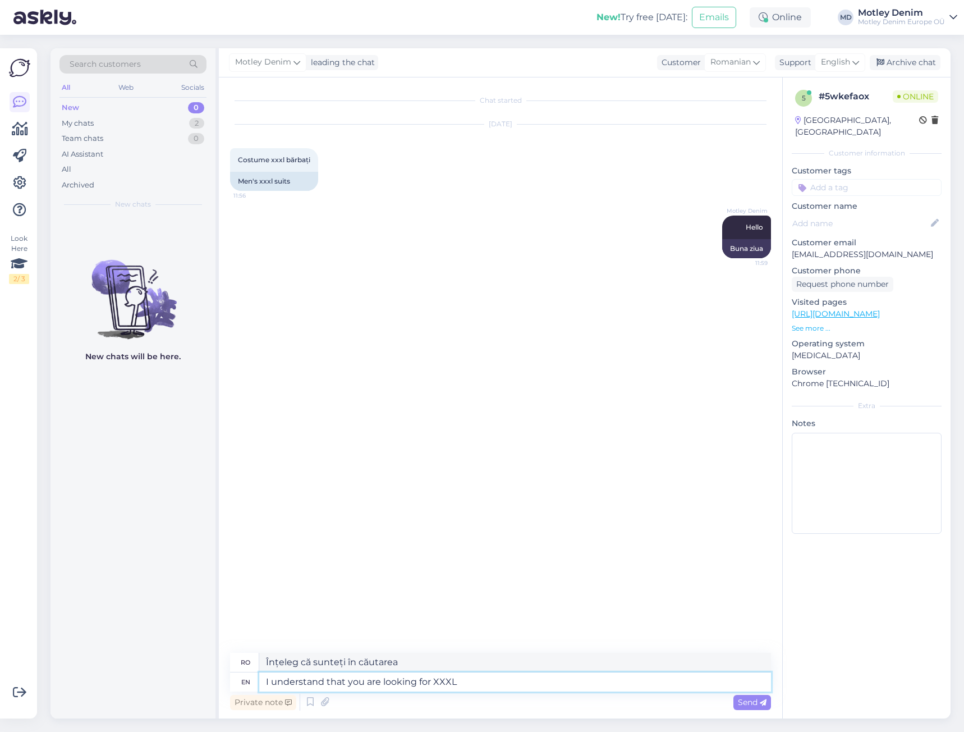
type textarea "I understand that you are looking for XXXL"
type textarea "Înțeleg că ești în căutarea XXXL"
type textarea "I understand that you are looking for XXXL Suits."
type textarea "Înțeleg că sunteți în căutarea unor costume XXXL."
type textarea "I understand that you are looking for XXXL Suits. Is t"
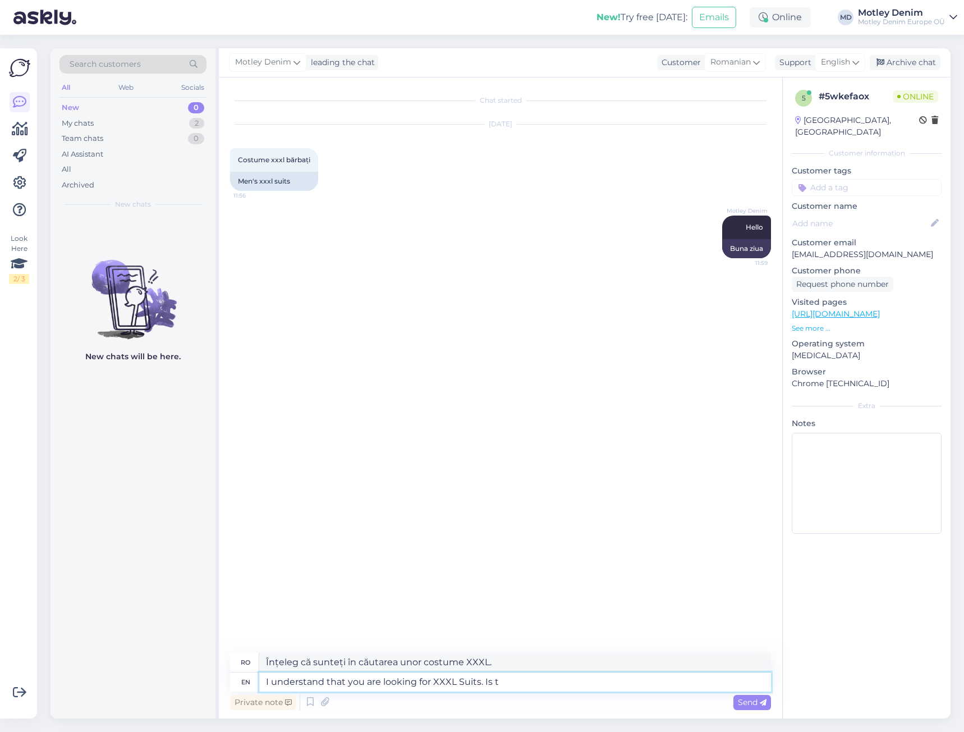
type textarea "Înțeleg că sunteți în căutarea unor costume XXXL. Este"
type textarea "I understand that you are looking for XXXL Suits. Is this"
type textarea "Înțeleg că sunteți în căutarea unor costume XXXL. Este vorba despre acestea"
type textarea "I understand that you are looking for XXXL Suits. Is"
type textarea "Înțeleg că sunteți în căutarea unor costume XXXL. Este"
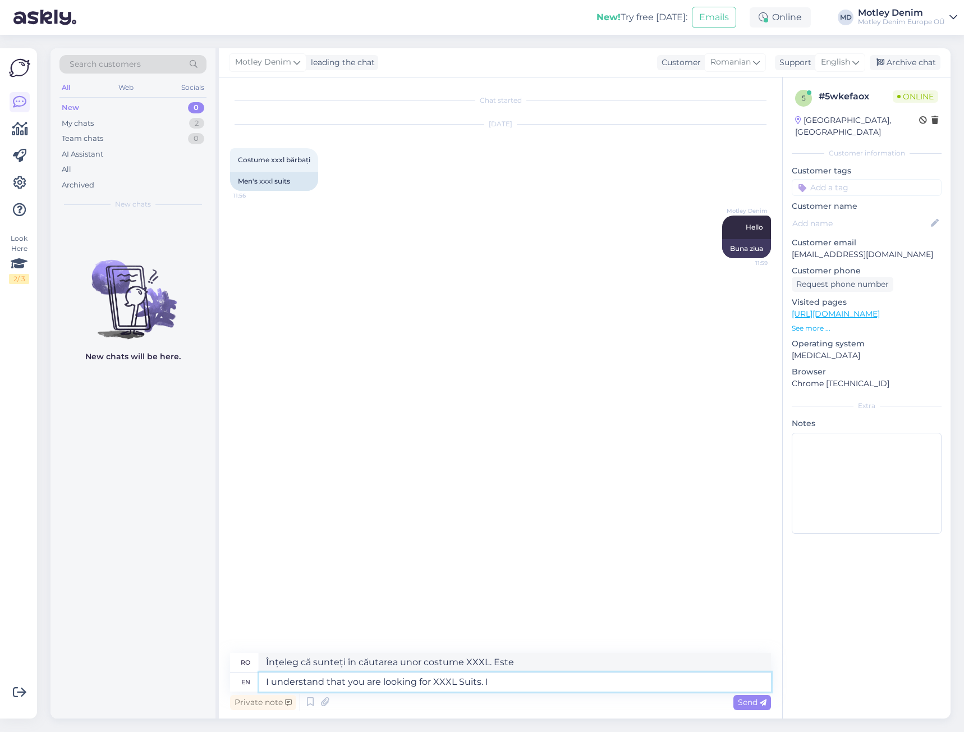
type textarea "I understand that you are looking for XXXL Suits."
type textarea "Înțeleg că sunteți în căutarea unor costume XXXL."
type textarea "I understand that you are looking for XXXL Suits. Are"
type textarea "Înțeleg că sunteți în căutarea unor costume XXXL. Sunteți"
type textarea "I understand that you are looking for XXXL Suits. Are you l"
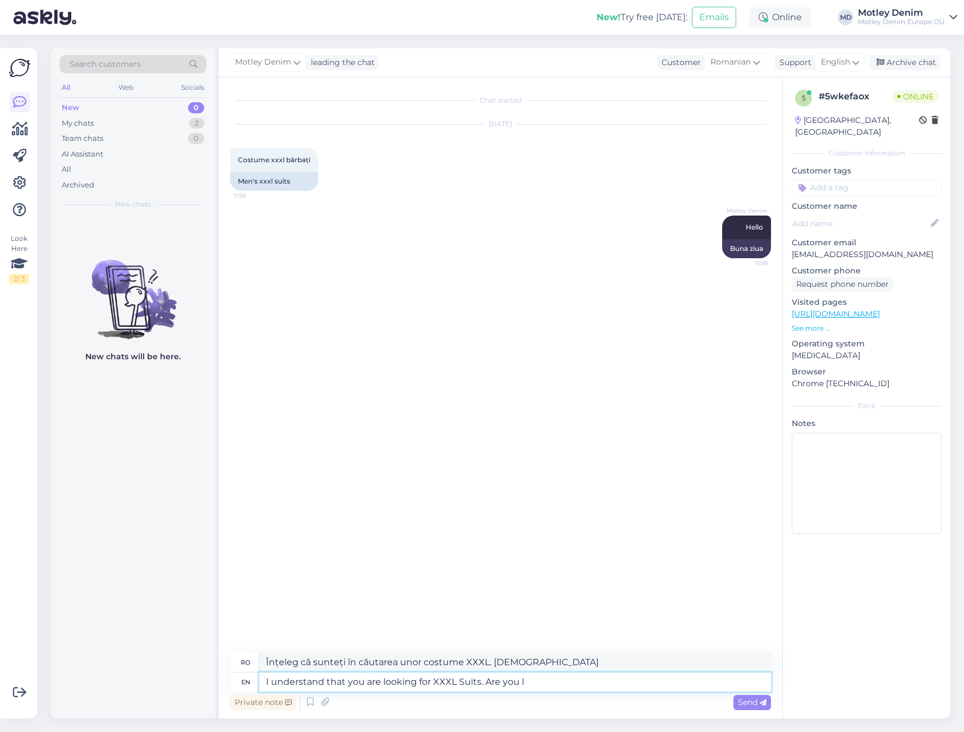
type textarea "Înțeleg că sunteți în căutarea unor costume XXXL. Sunteți..."
type textarea "I understand that you are looking for XXXL Suits. Are you lookin"
type textarea "Înțeleg că sunteți în căutarea unor costume XXXL. Căutați..."
type textarea "I understand that you are looking for XXXL Suits. Are you looking for 3XL o"
type textarea "Înțeleg că sunteți în căutarea unor costume XXXL. Căutați 3XL?"
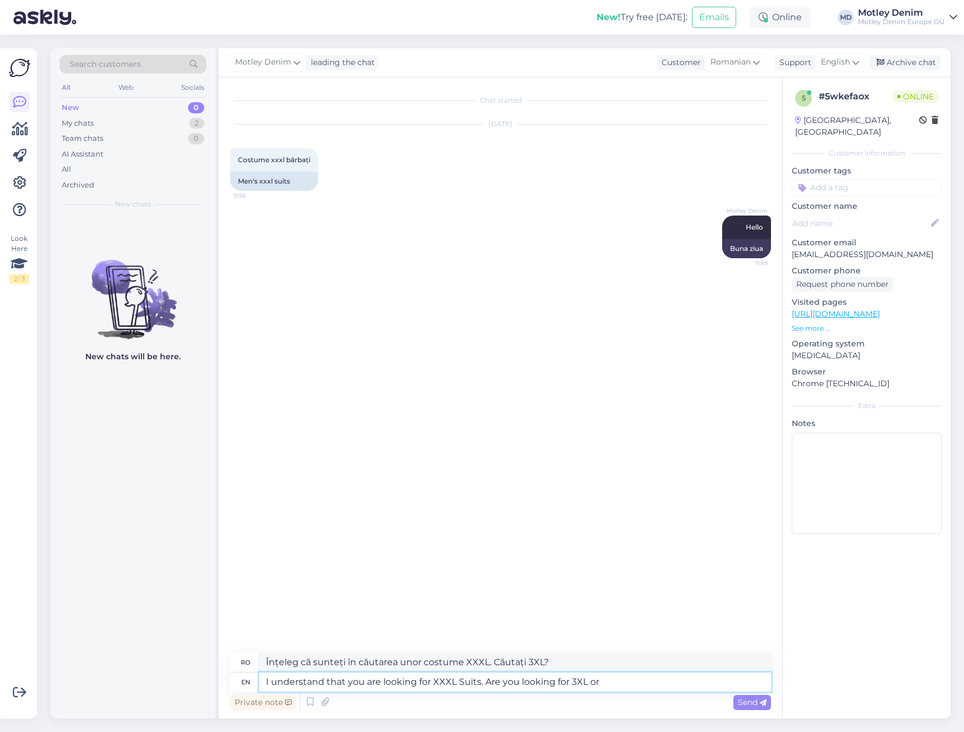
type textarea "I understand that you are looking for XXXL Suits. Are you looking for 3XL or"
type textarea "Înțeleg că sunteți în căutarea unor costume XXXL. Căutați 3XL sau"
type textarea "I understand that you are looking for XXXL Suits. Are you looking for 3XL or wh…"
type textarea "Înțeleg că sunteți în căutarea unor costume XXXL. Căutați 3XL sau ce?"
type textarea "I understand that you are looking for XXXL Suits. Are you looking for 3XL or wh…"
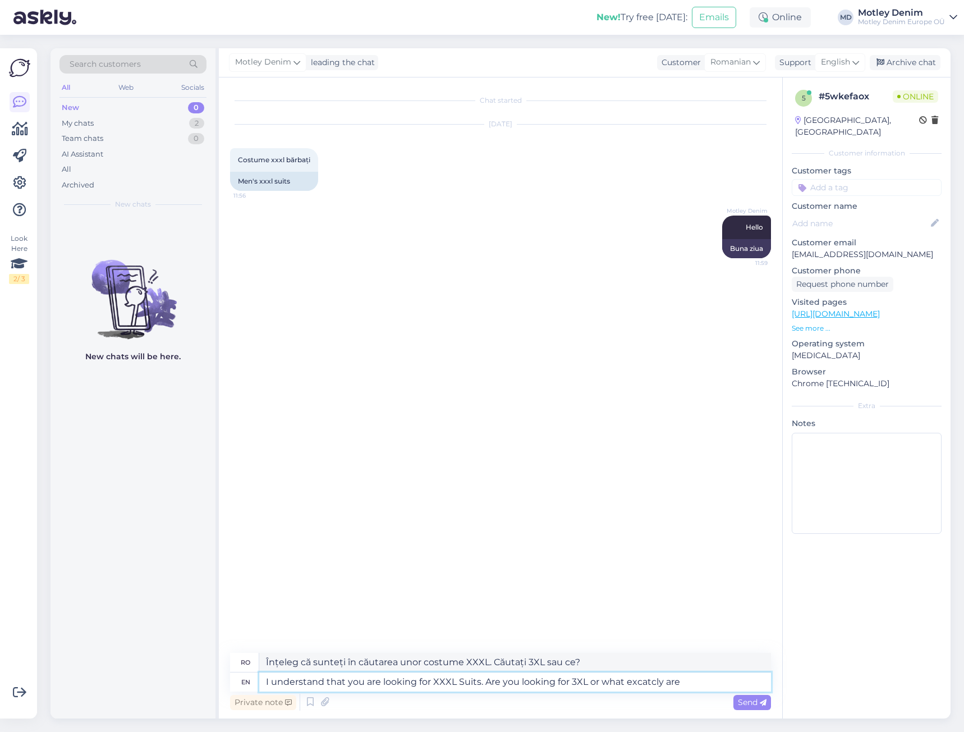
type textarea "Înțeleg că sunteți în căutarea unor costume XXXL. Căutați 3XL sau ce anume?"
type textarea "I understand that you are looking for XXXL Suits. Are you looking for 3XL or wh…"
type textarea "Înțeleg că sunteți în căutarea unor costume XXXL. Căutați 3XL sau ce sunt mai e…"
type textarea "I understand that you are looking for XXXL Suits. Are you looking for 3XL or wh…"
type textarea "Înțeleg că sunteți în căutarea unor costume XXXL. Căutați 3XL sau ce mărime cău…"
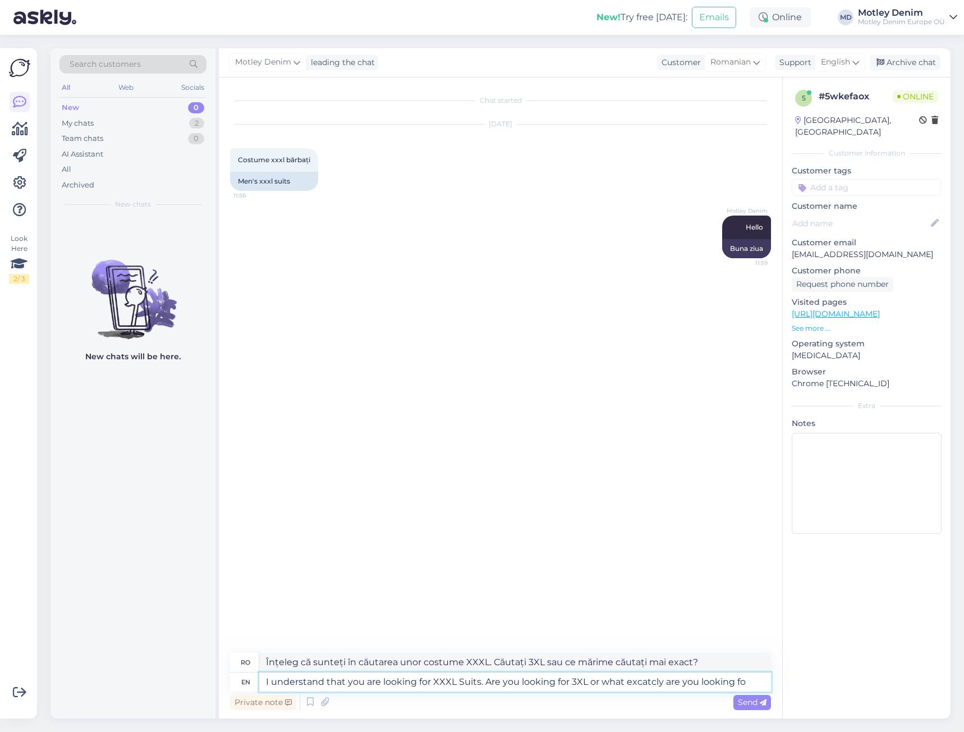
type textarea "I understand that you are looking for XXXL Suits. Are you looking for 3XL or wh…"
type textarea "Înțeleg că sunteți în căutarea unor costume XXXL. Căutați 3XL sau ce anume căut…"
type textarea "I understand that you are looking for XXXL Suits. Are you looking for 3XL or wh…"
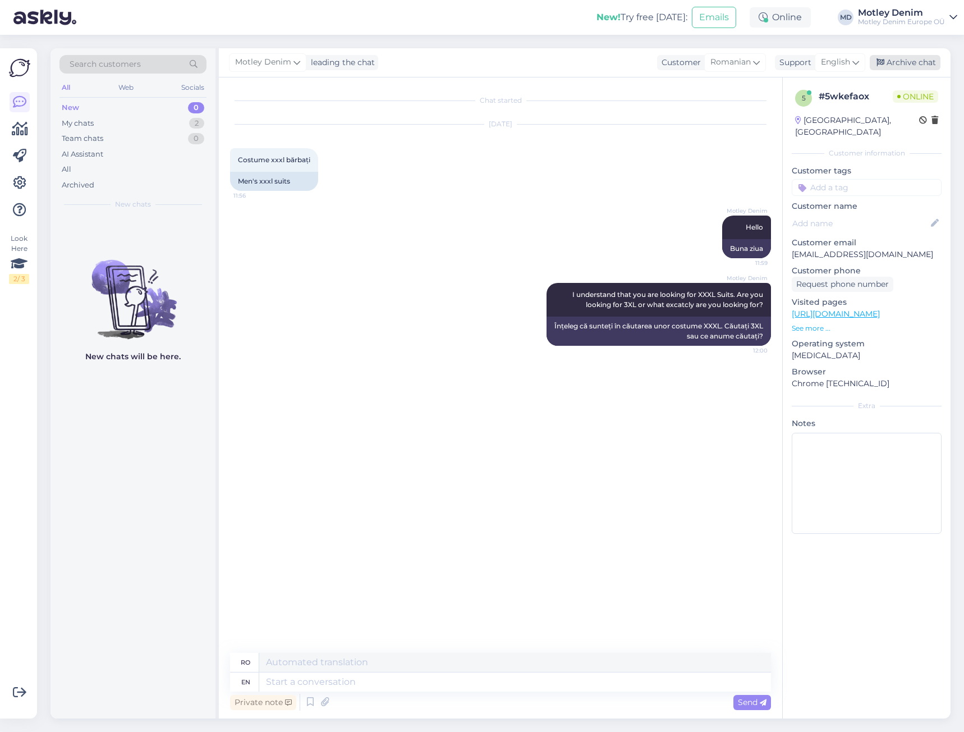
click at [892, 68] on div "Archive chat" at bounding box center [905, 62] width 71 height 15
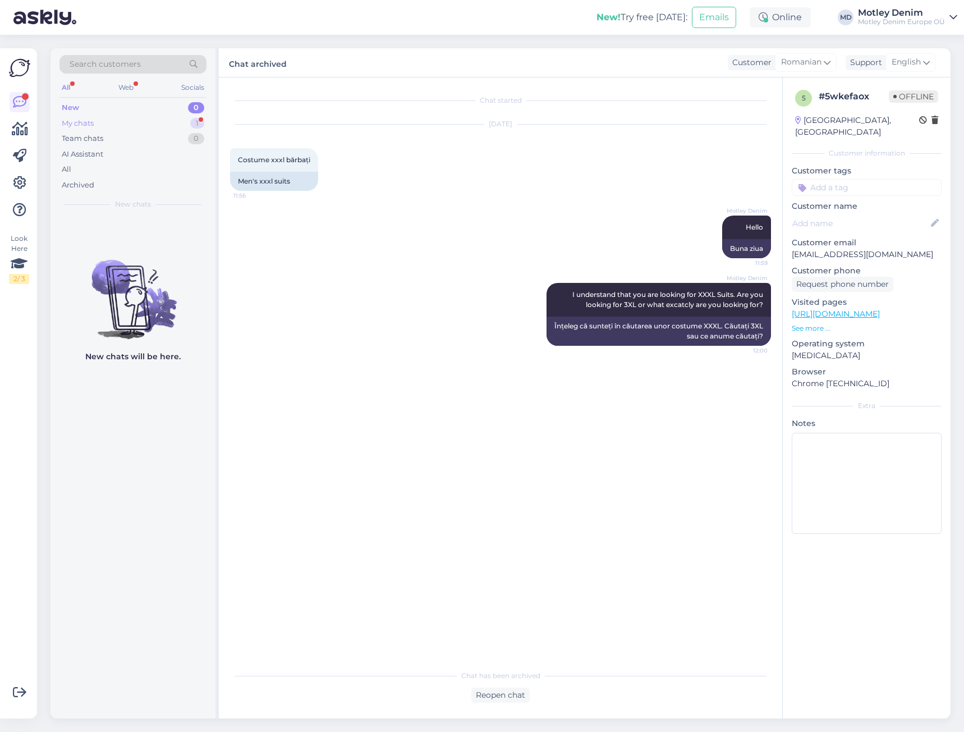
click at [168, 126] on div "My chats 1" at bounding box center [133, 124] width 147 height 16
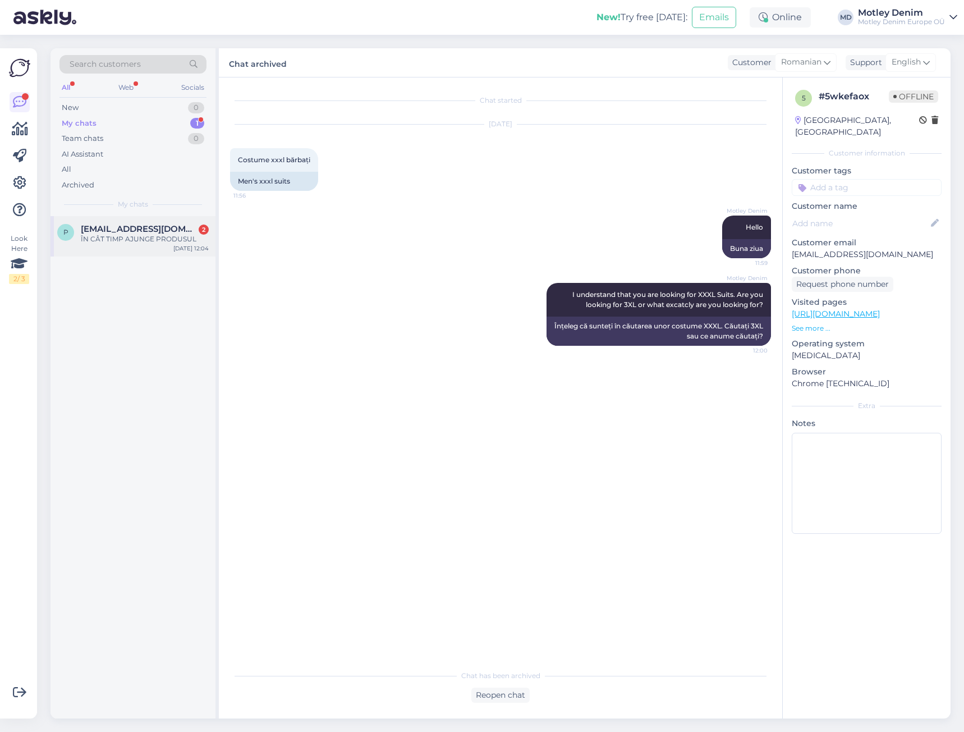
click at [178, 244] on div "ÎN CÂT TIMP AJUNGE PRODUSUL" at bounding box center [145, 239] width 128 height 10
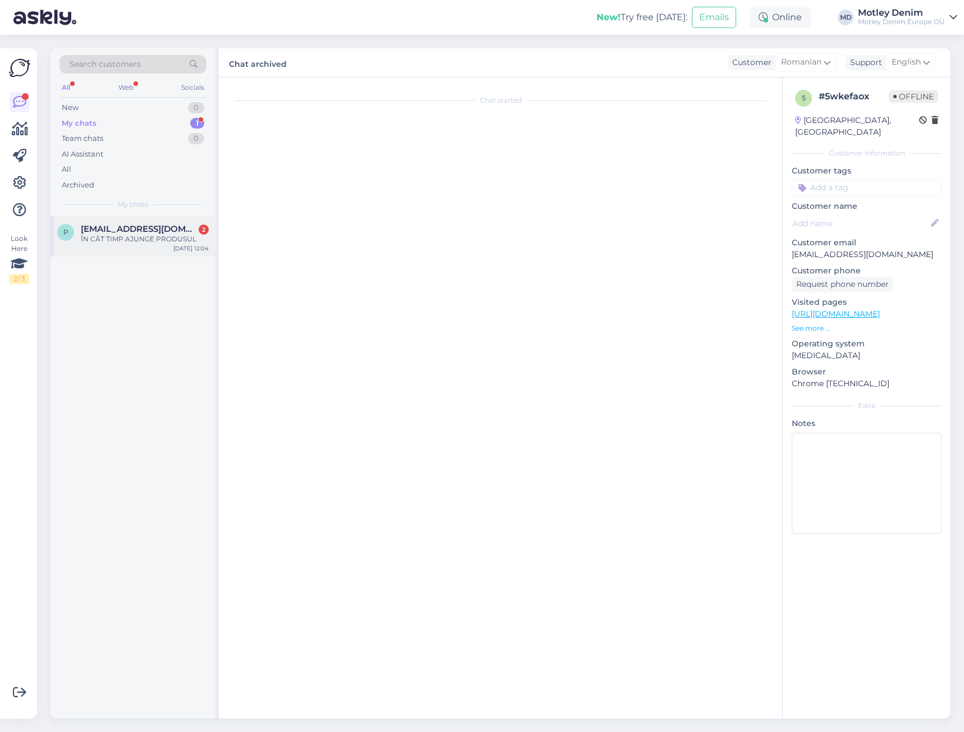
scroll to position [254, 0]
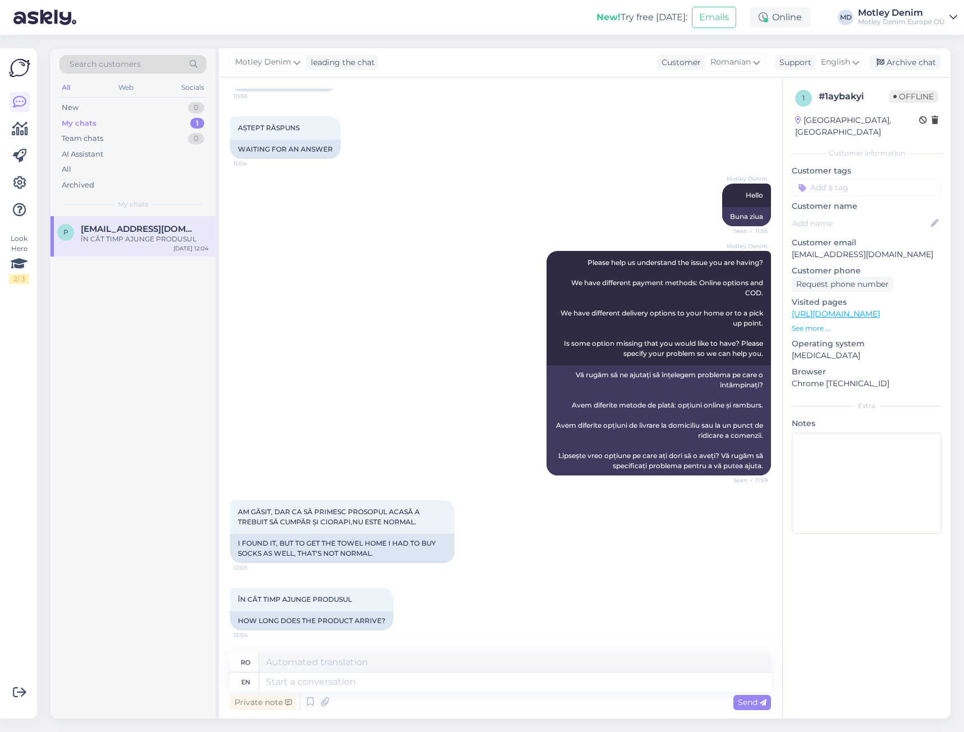
click at [875, 309] on link "https://www.motleydenim.ro/" at bounding box center [836, 314] width 88 height 10
click at [363, 683] on textarea at bounding box center [515, 682] width 512 height 19
type textarea "Here a"
type textarea "Aici"
type textarea "Here are"
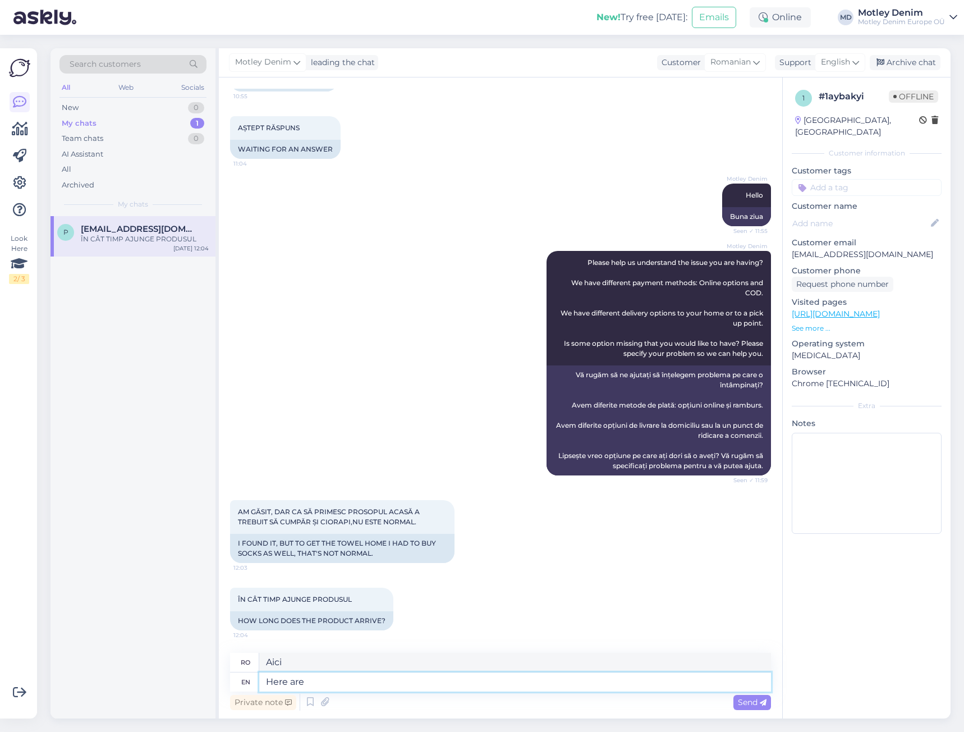
type textarea "Iată sunt"
type textarea "Here are our d"
type textarea "Iată-i pe ai noștri"
type textarea "Here are our delivery t"
type textarea "Iată livrările noastre"
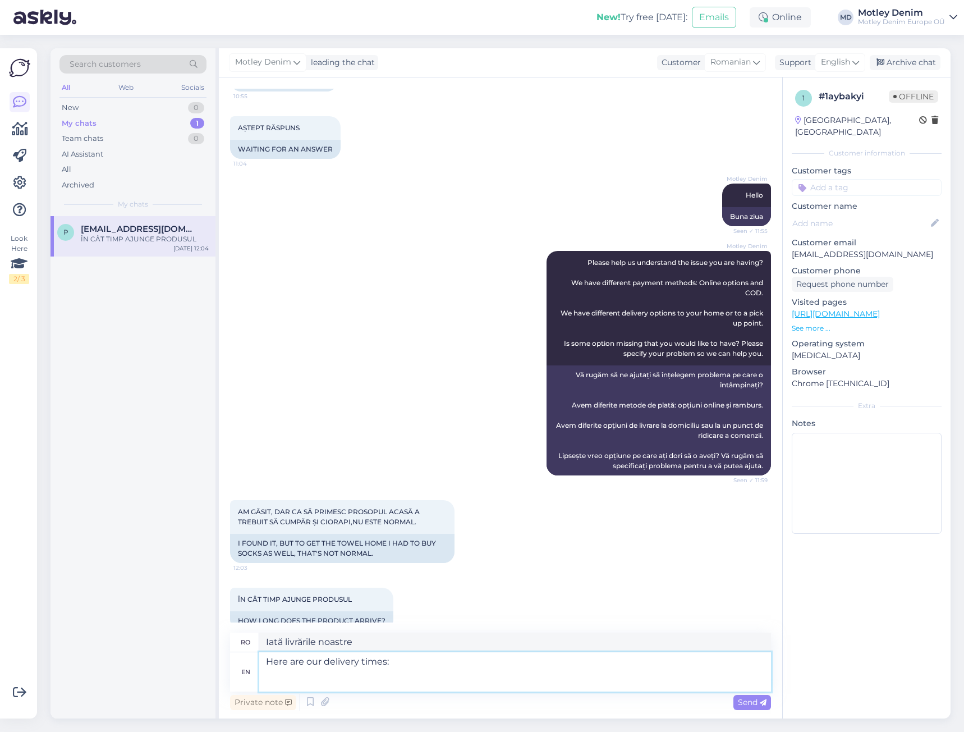
paste textarea "https://www.motleydenim.ro/termeni-de-cumprare-i-livrare/"
type textarea "Here are our delivery times: https://www.motleydenim.ro/termeni-de-cumprare-i-l…"
type textarea "Iată orele noastre de livrare: https://www.motleydenim.ro/termeni-de-cumprare-i…"
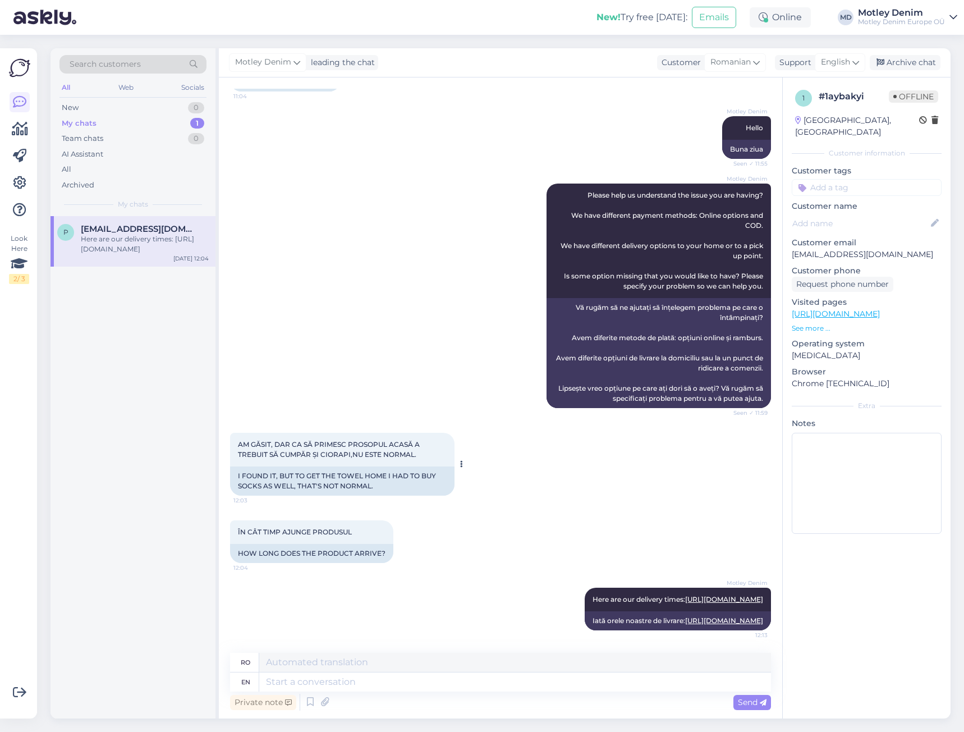
click at [313, 467] on div "I FOUND IT, BUT TO GET THE TOWEL HOME I HAD TO BUY SOCKS AS WELL, THAT'S NOT NO…" at bounding box center [342, 481] width 225 height 29
click at [344, 467] on div "I FOUND IT, BUT TO GET THE TOWEL HOME I HAD TO BUY SOCKS AS WELL, THAT'S NOT NO…" at bounding box center [342, 481] width 225 height 29
click at [274, 544] on div "HOW LONG DOES THE PRODUCT ARRIVE?" at bounding box center [311, 553] width 163 height 19
click at [319, 544] on div "HOW LONG DOES THE PRODUCT ARRIVE?" at bounding box center [311, 553] width 163 height 19
drag, startPoint x: 397, startPoint y: 470, endPoint x: 389, endPoint y: 473, distance: 8.7
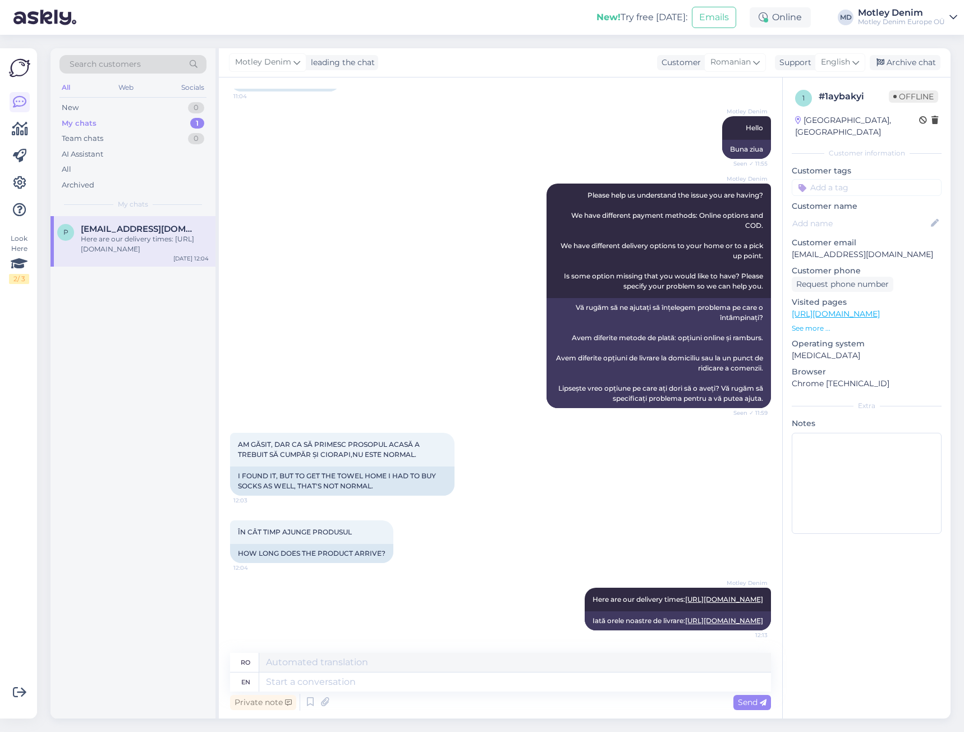
click at [396, 508] on div "ÎN CÂT TIMP AJUNGE PRODUSUL 12:04 HOW LONG DOES THE PRODUCT ARRIVE?" at bounding box center [500, 541] width 541 height 67
click at [912, 62] on div "Archive chat" at bounding box center [905, 62] width 71 height 15
